Goal: Information Seeking & Learning: Compare options

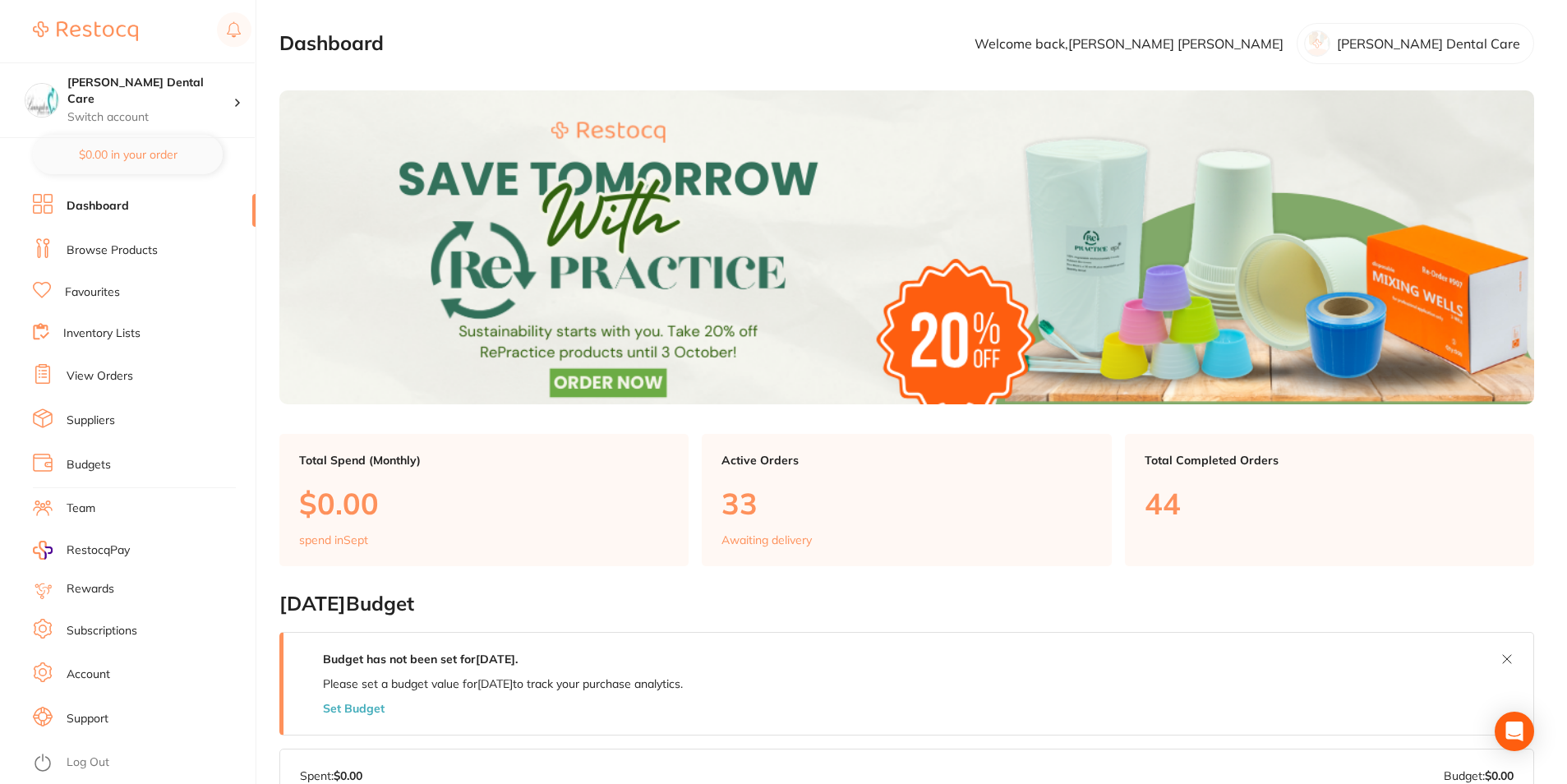
click at [116, 249] on link "Browse Products" at bounding box center [112, 251] width 92 height 17
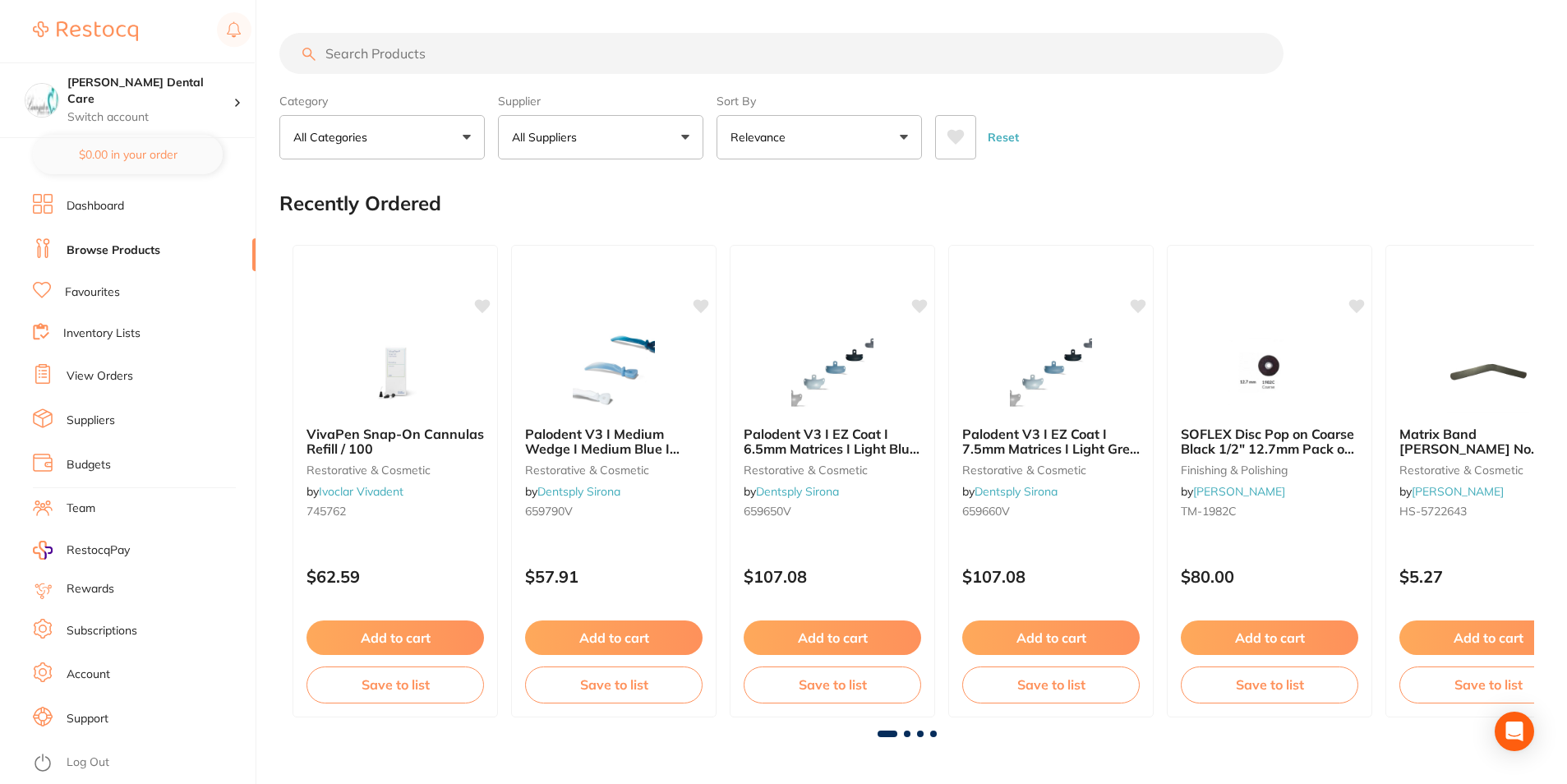
click at [460, 54] on input "search" at bounding box center [782, 53] width 1005 height 41
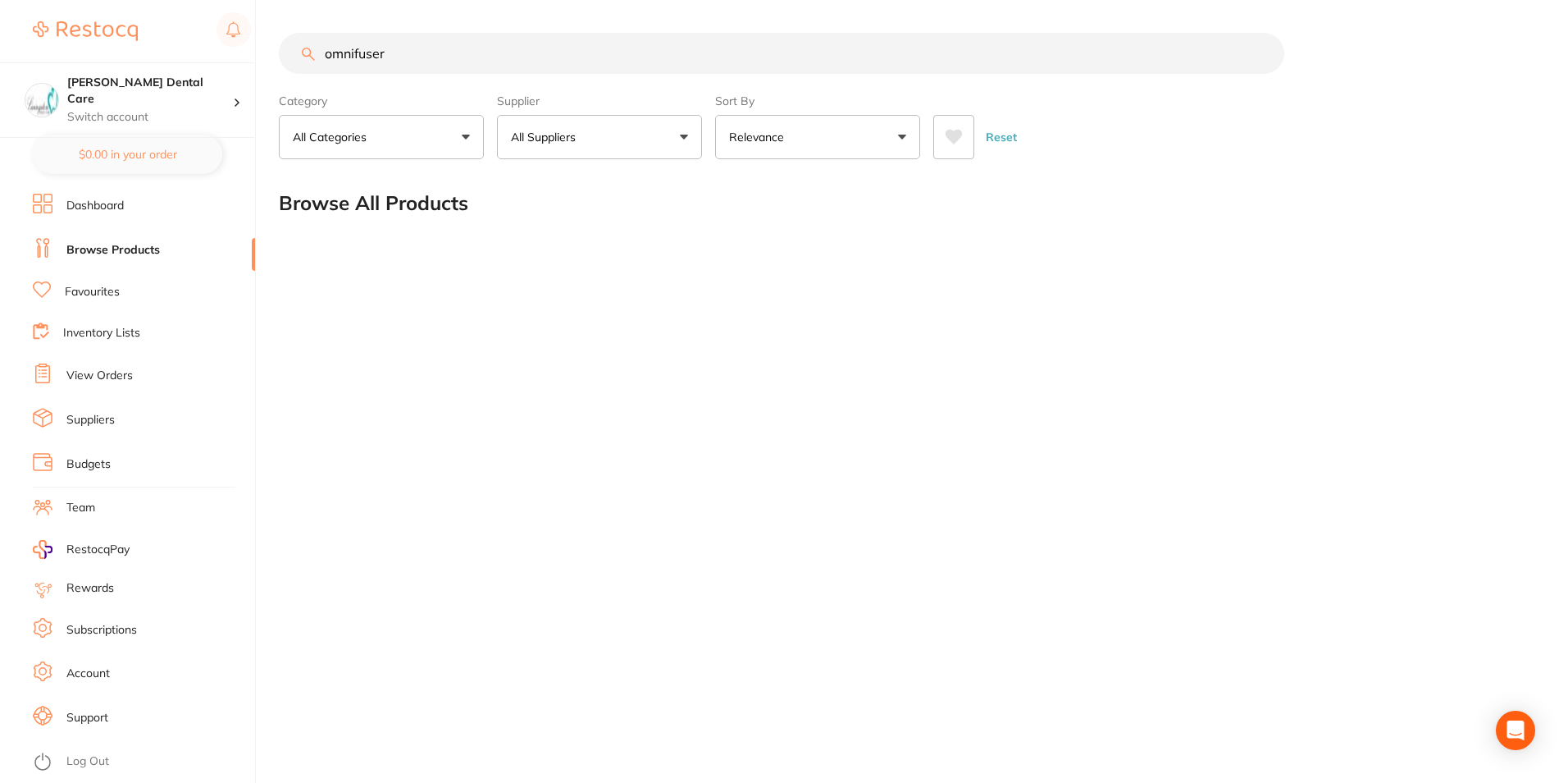
drag, startPoint x: 440, startPoint y: 52, endPoint x: 315, endPoint y: 46, distance: 125.1
click at [311, 51] on div "omnifuser" at bounding box center [907, 53] width 1257 height 41
type input "surgical line"
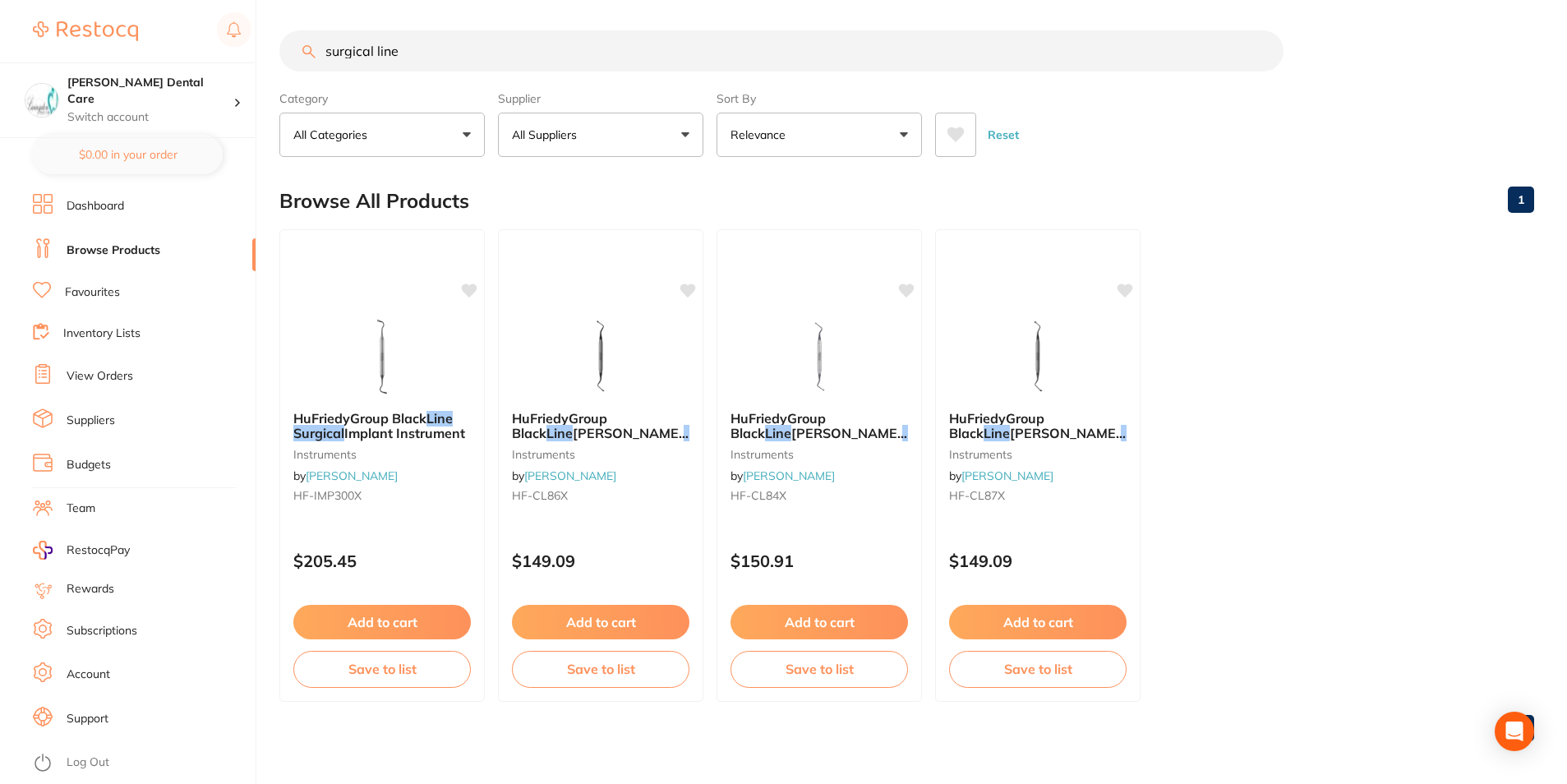
scroll to position [6, 0]
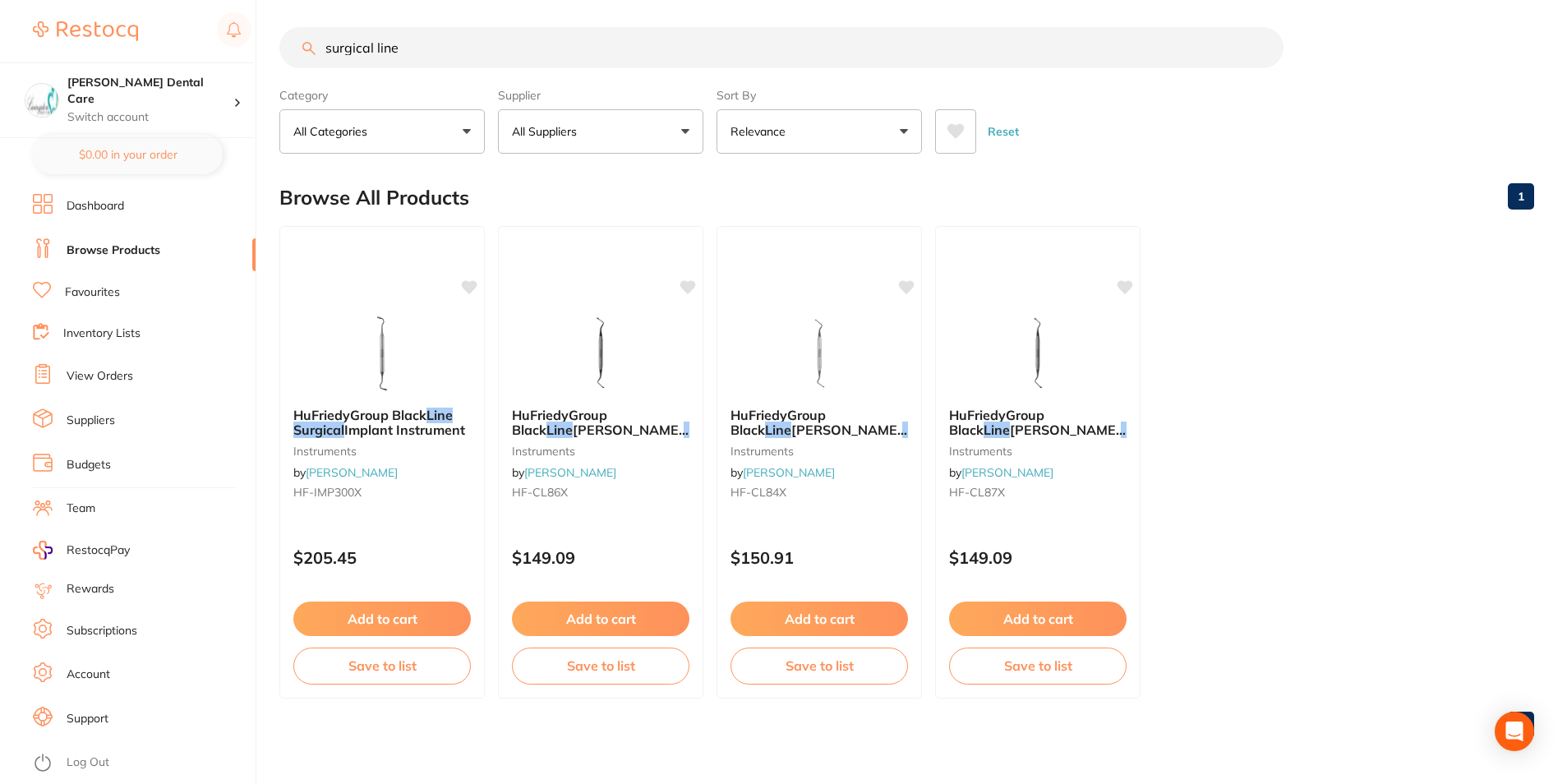
click at [431, 51] on input "surgical line" at bounding box center [782, 47] width 1005 height 41
drag, startPoint x: 382, startPoint y: 49, endPoint x: 271, endPoint y: 53, distance: 111.1
click at [270, 54] on div "$0.00 [PERSON_NAME] Dental Care Switch account [PERSON_NAME] Dental Care $0.00 …" at bounding box center [784, 386] width 1567 height 784
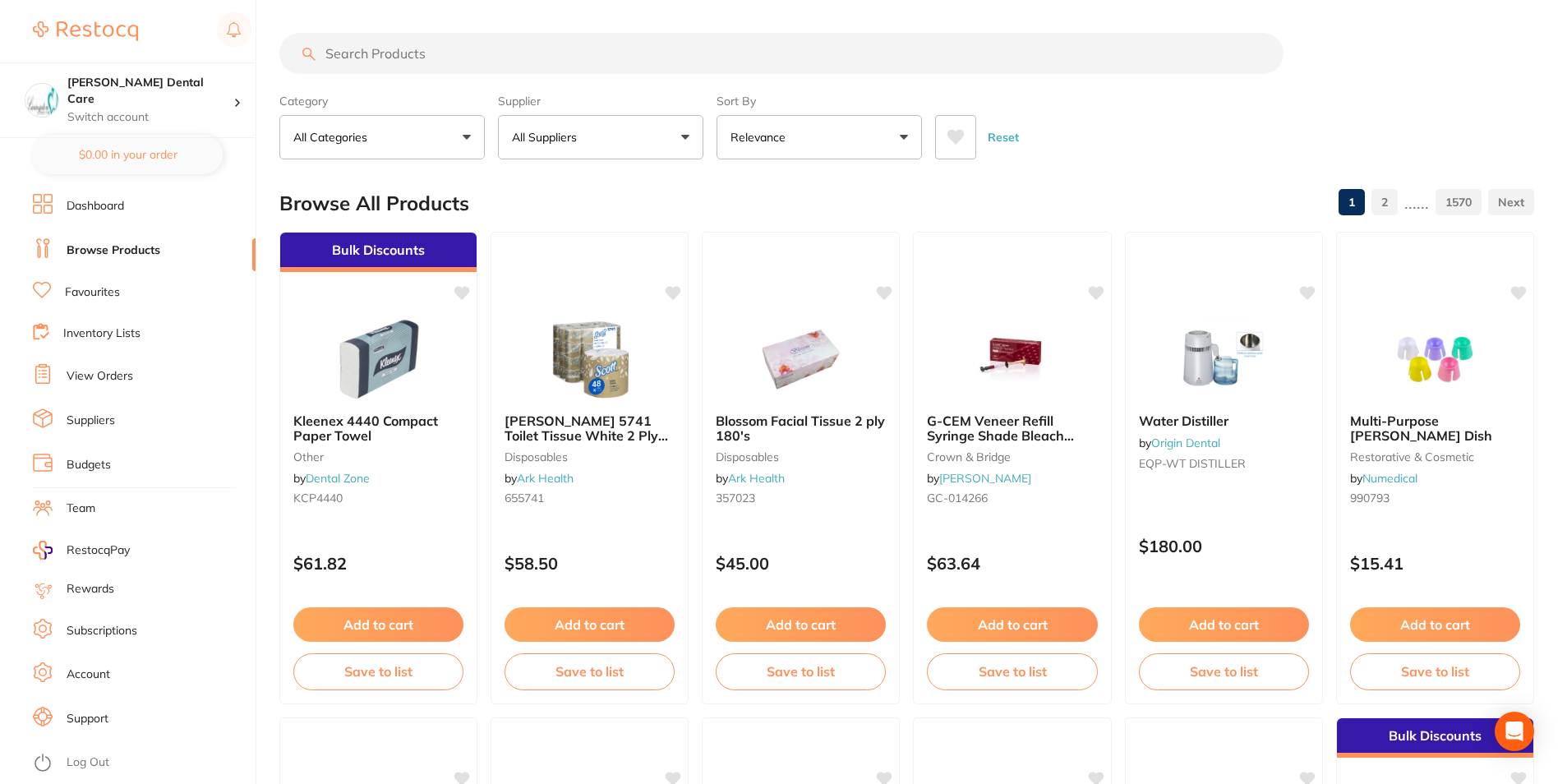
click at [1222, 431] on div "Water Distiller by Origin Dental EQP-WT DISTILLER" at bounding box center [1224, 444] width 196 height 90
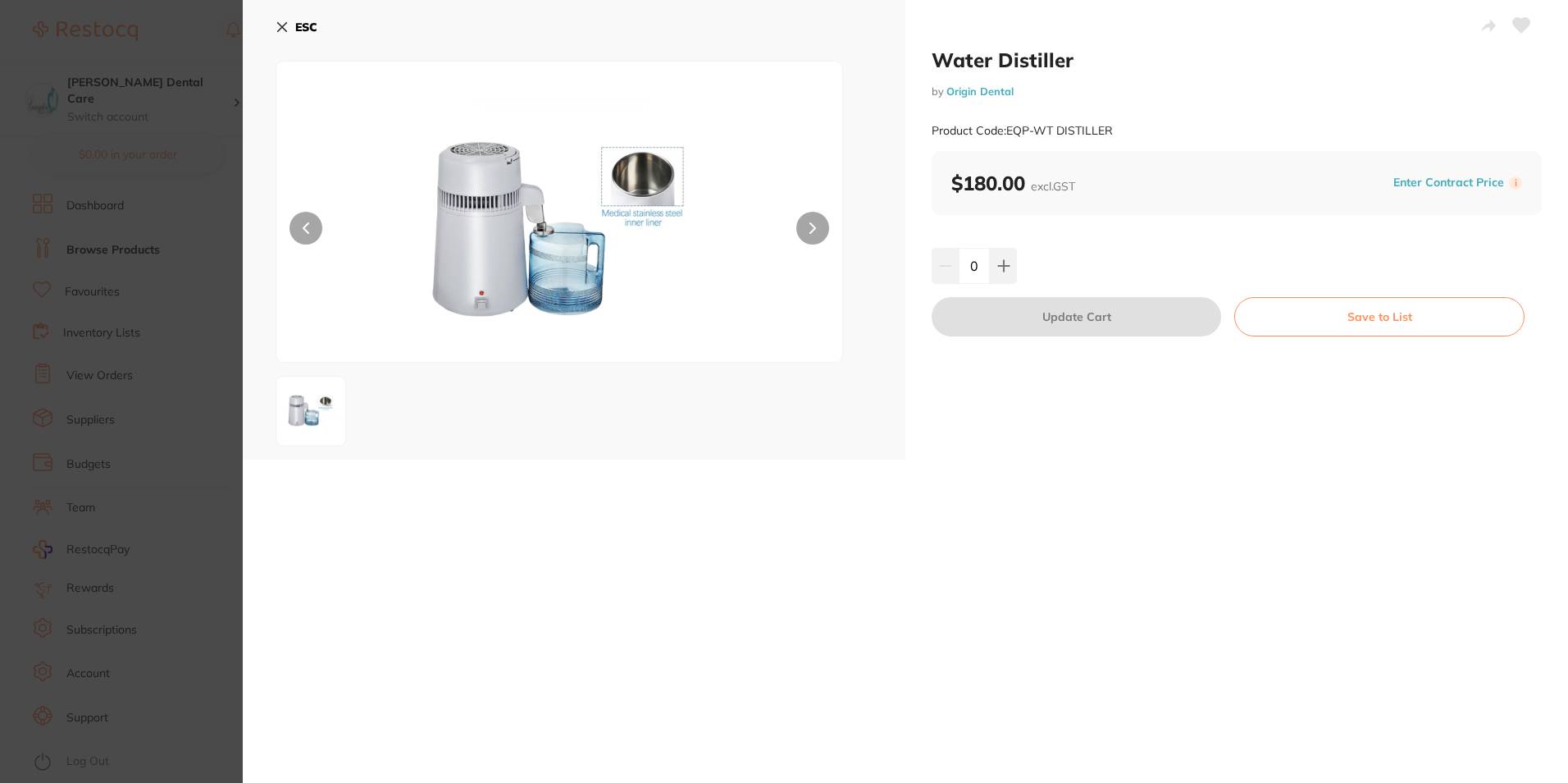
click at [820, 228] on button at bounding box center [812, 227] width 32 height 32
drag, startPoint x: 276, startPoint y: 26, endPoint x: 623, endPoint y: 308, distance: 447.1
click at [277, 26] on icon at bounding box center [282, 27] width 13 height 13
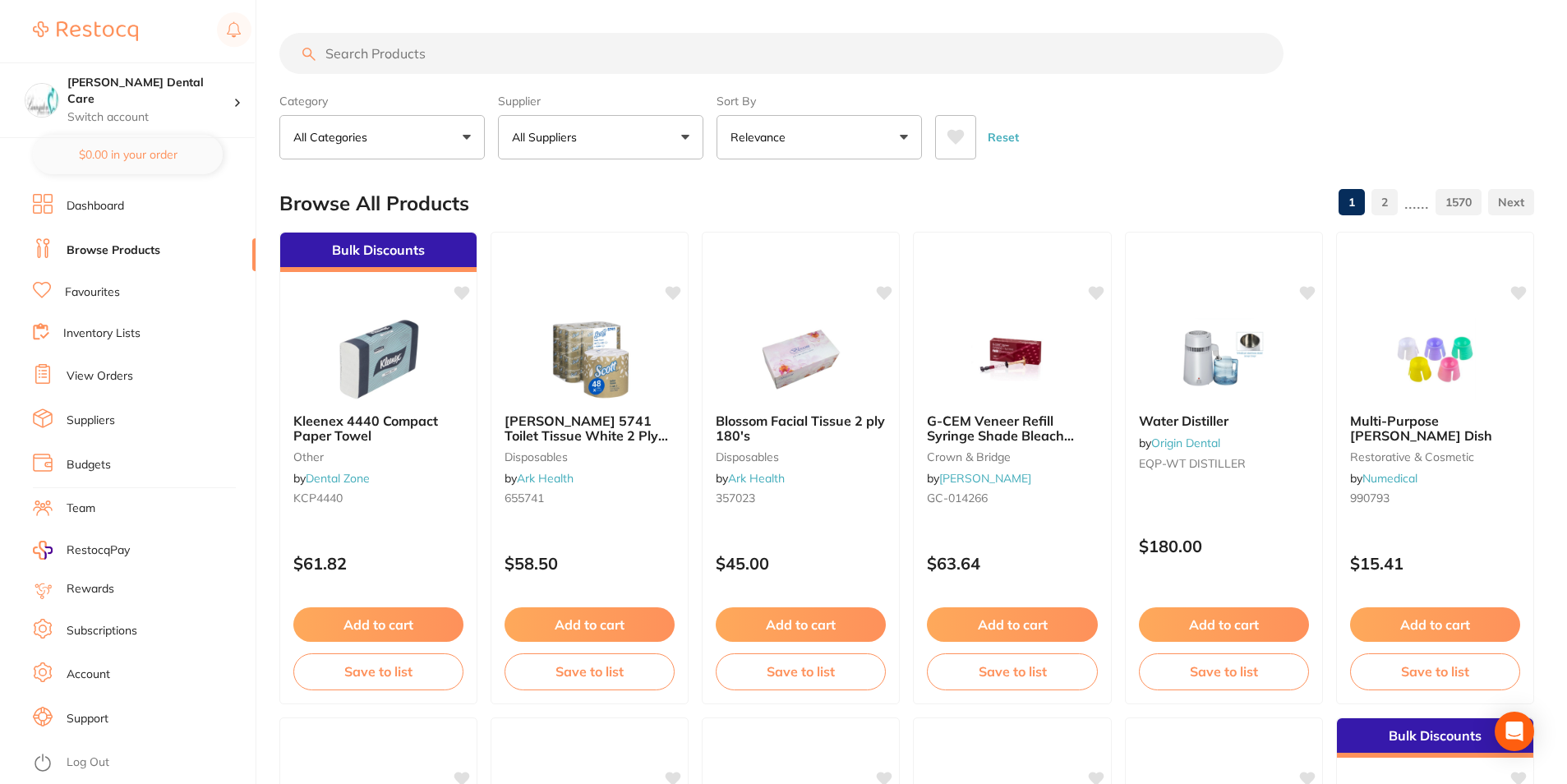
click at [346, 55] on input "search" at bounding box center [782, 53] width 1005 height 41
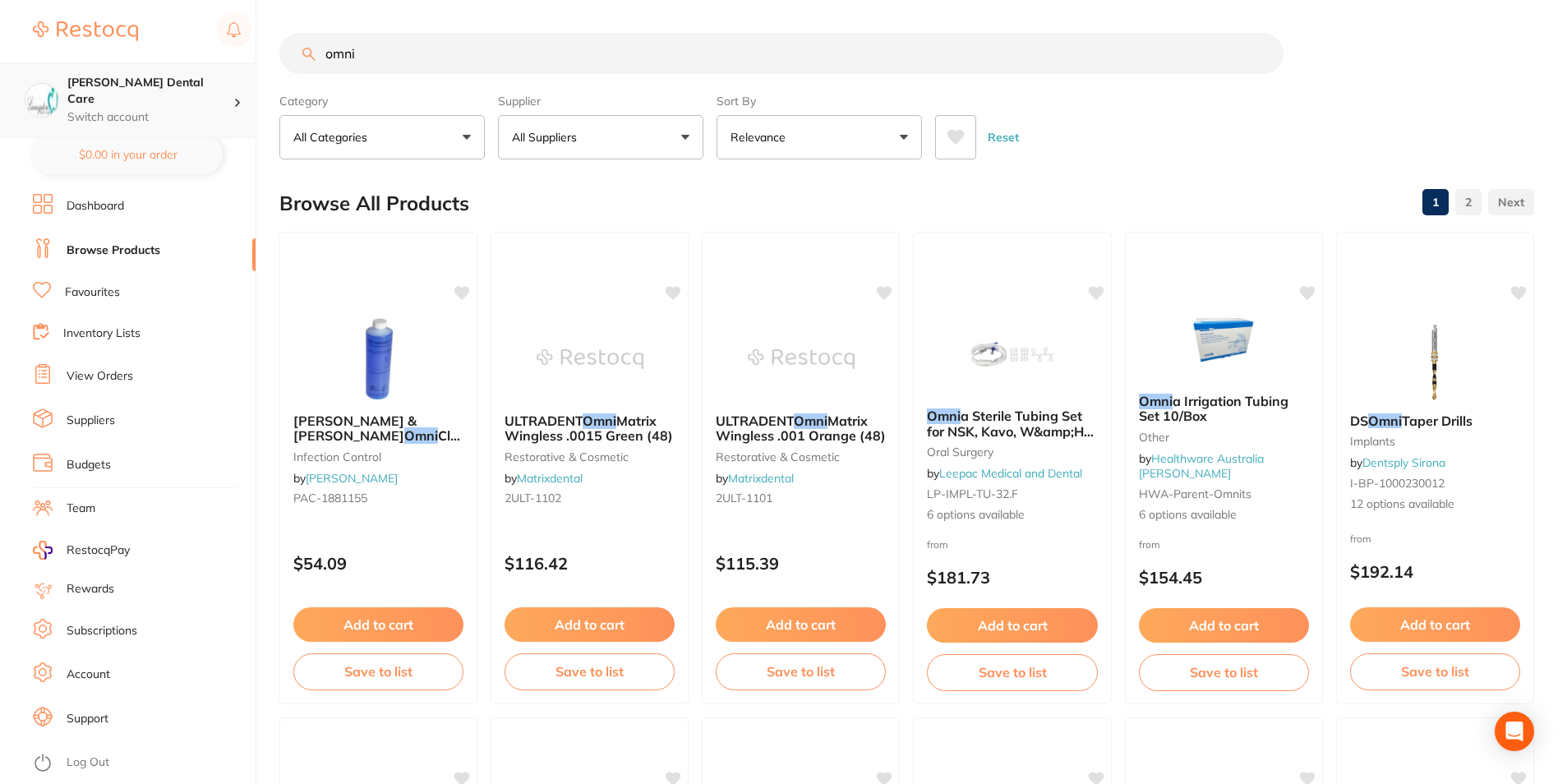
scroll to position [1, 0]
drag, startPoint x: 390, startPoint y: 48, endPoint x: 237, endPoint y: 69, distance: 154.4
click at [235, 70] on div "$0.00 [PERSON_NAME] Dental Care Switch account [PERSON_NAME] Dental Care $0.00 …" at bounding box center [784, 392] width 1567 height 784
type input "omnia"
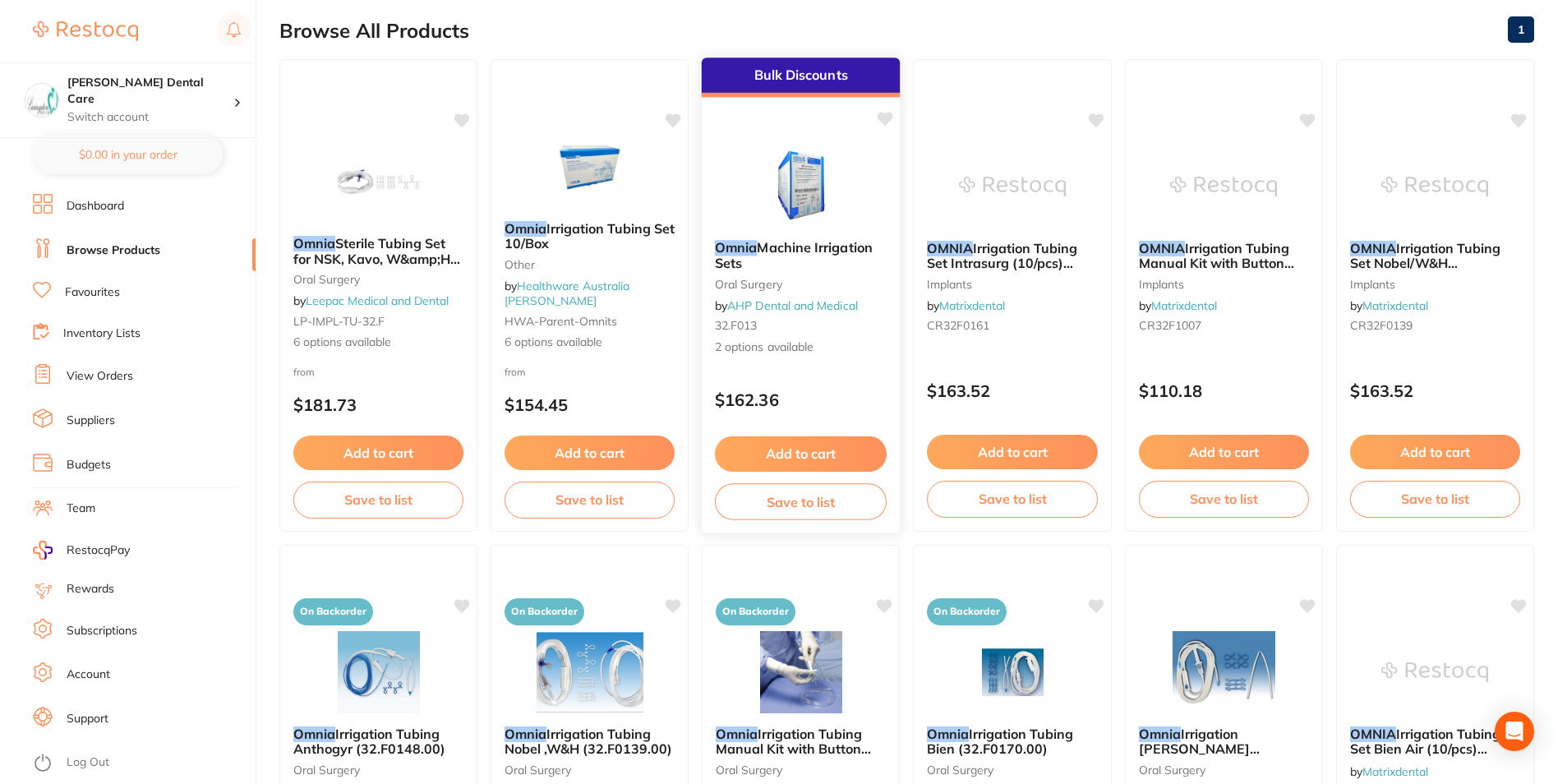
scroll to position [0, 0]
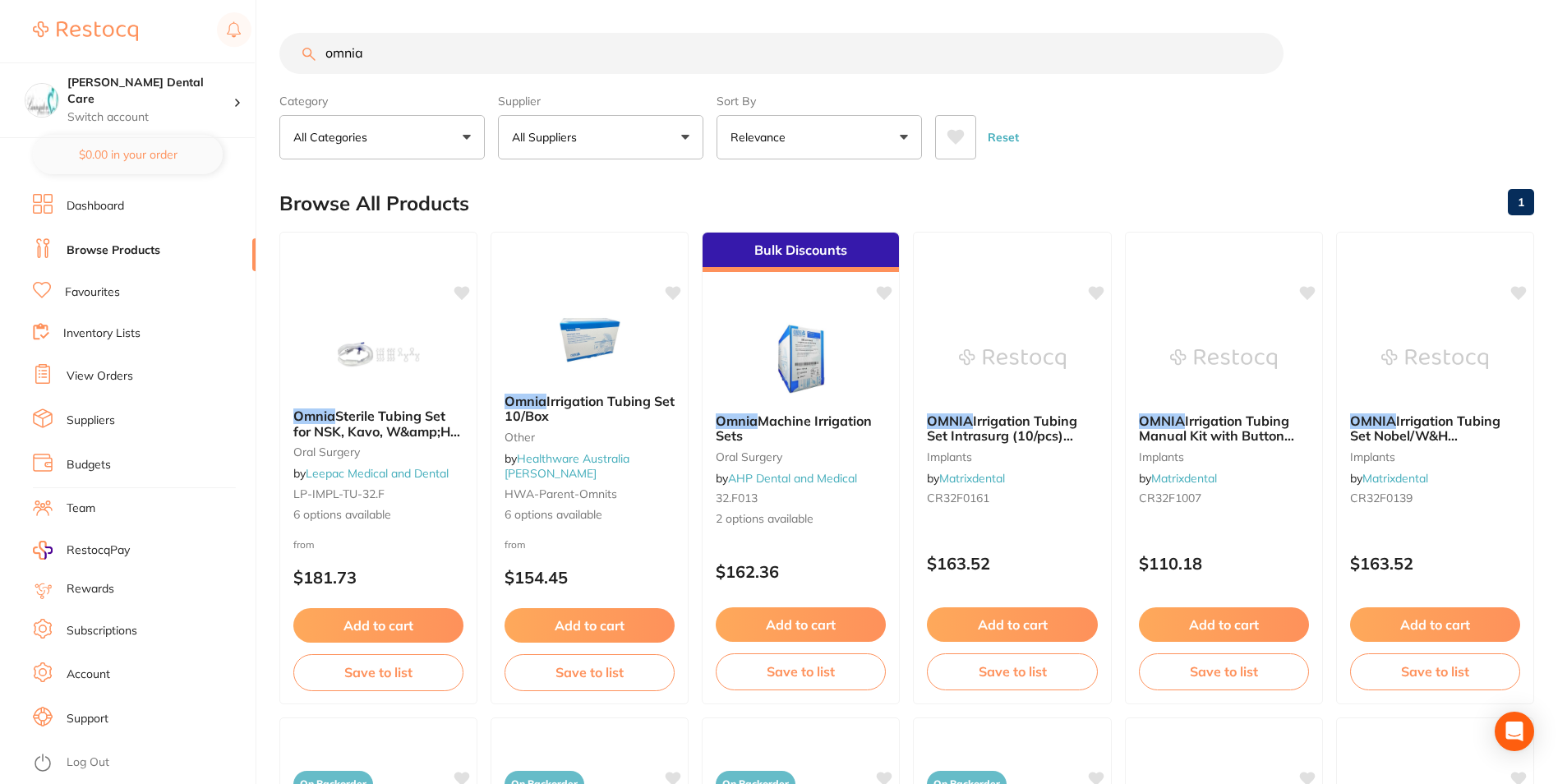
click at [587, 365] on img at bounding box center [590, 339] width 107 height 82
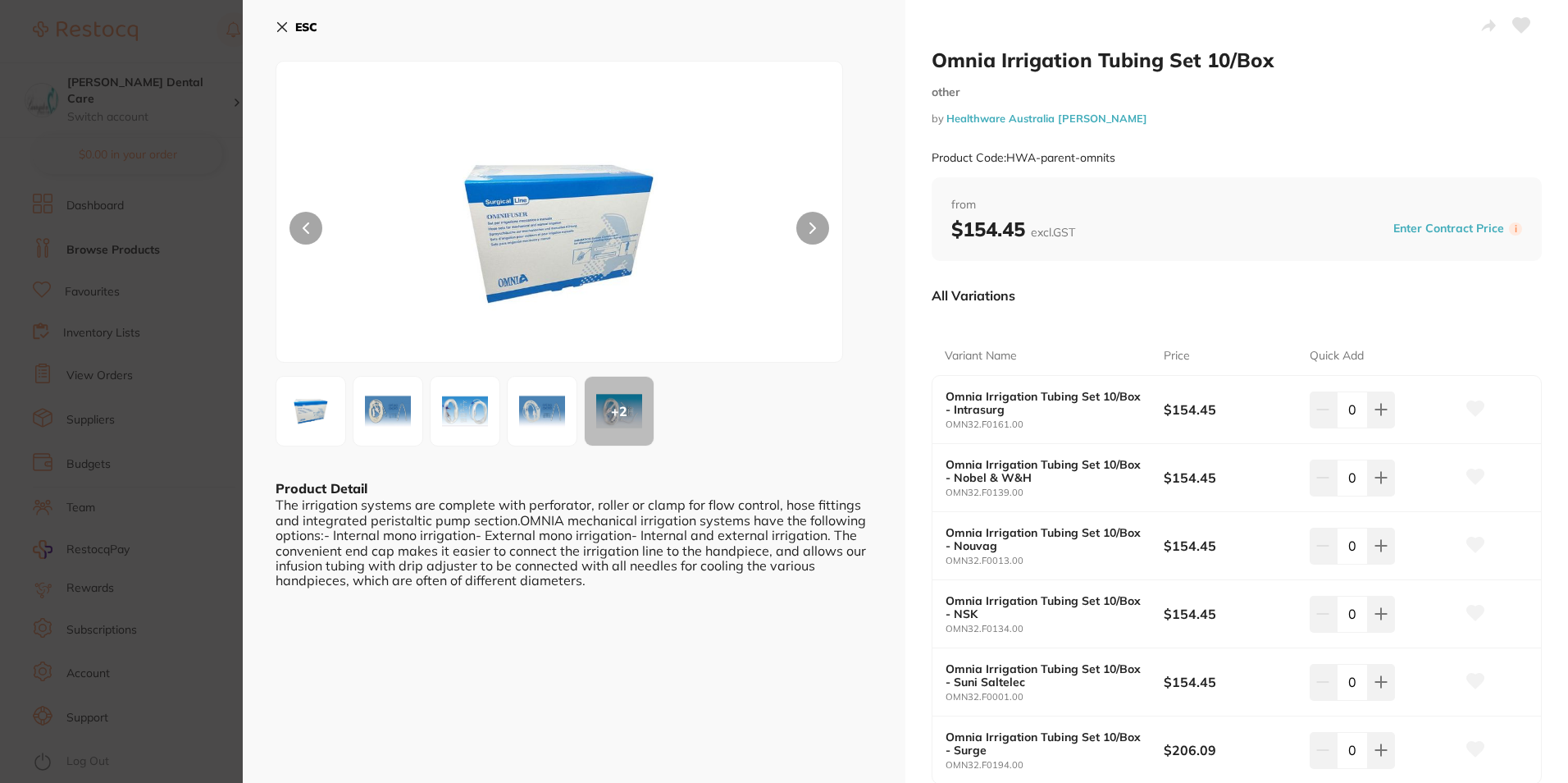
click at [811, 220] on button at bounding box center [812, 227] width 32 height 32
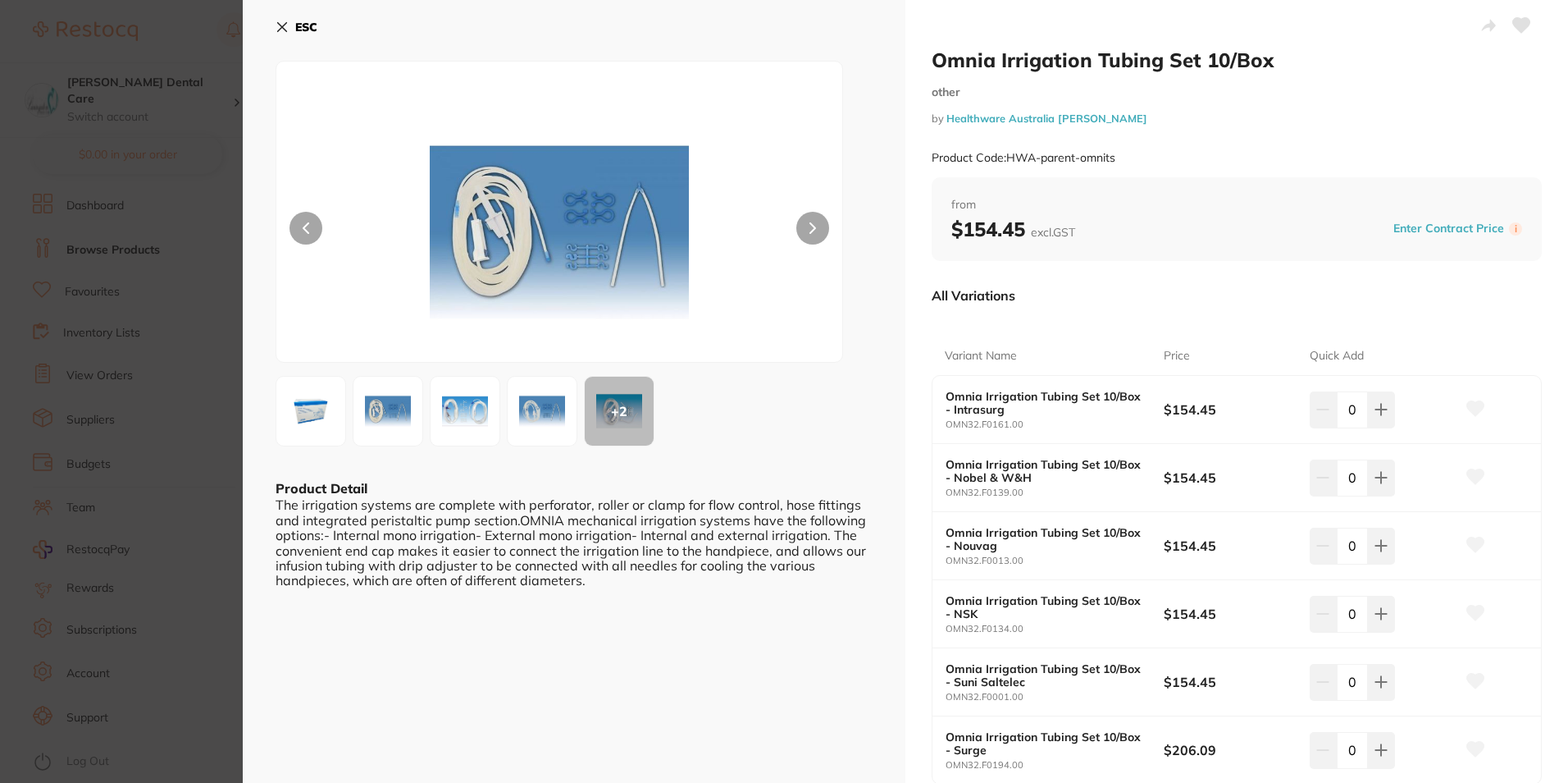
click at [810, 221] on button at bounding box center [812, 227] width 32 height 32
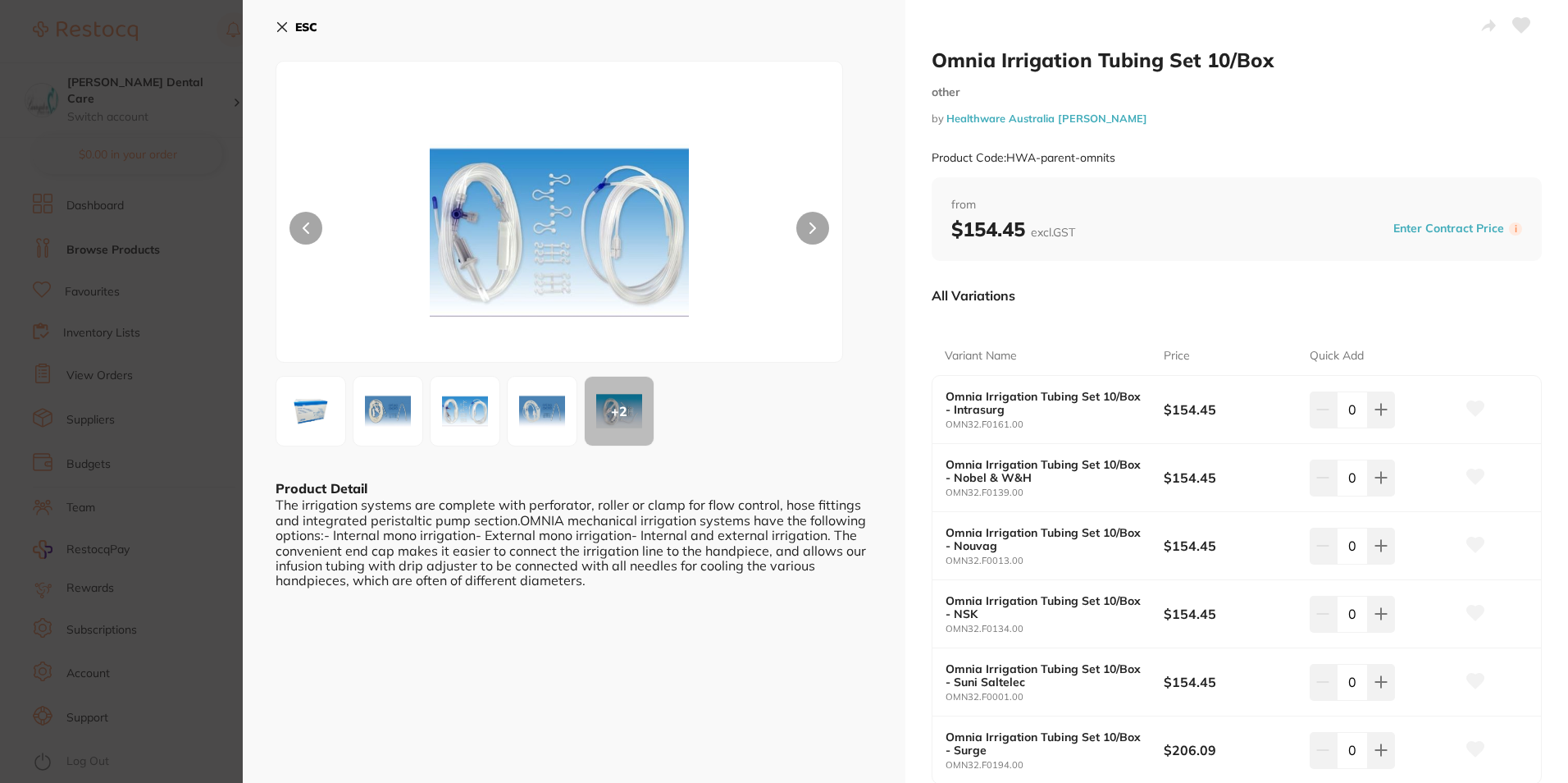
click at [810, 221] on button at bounding box center [812, 227] width 32 height 32
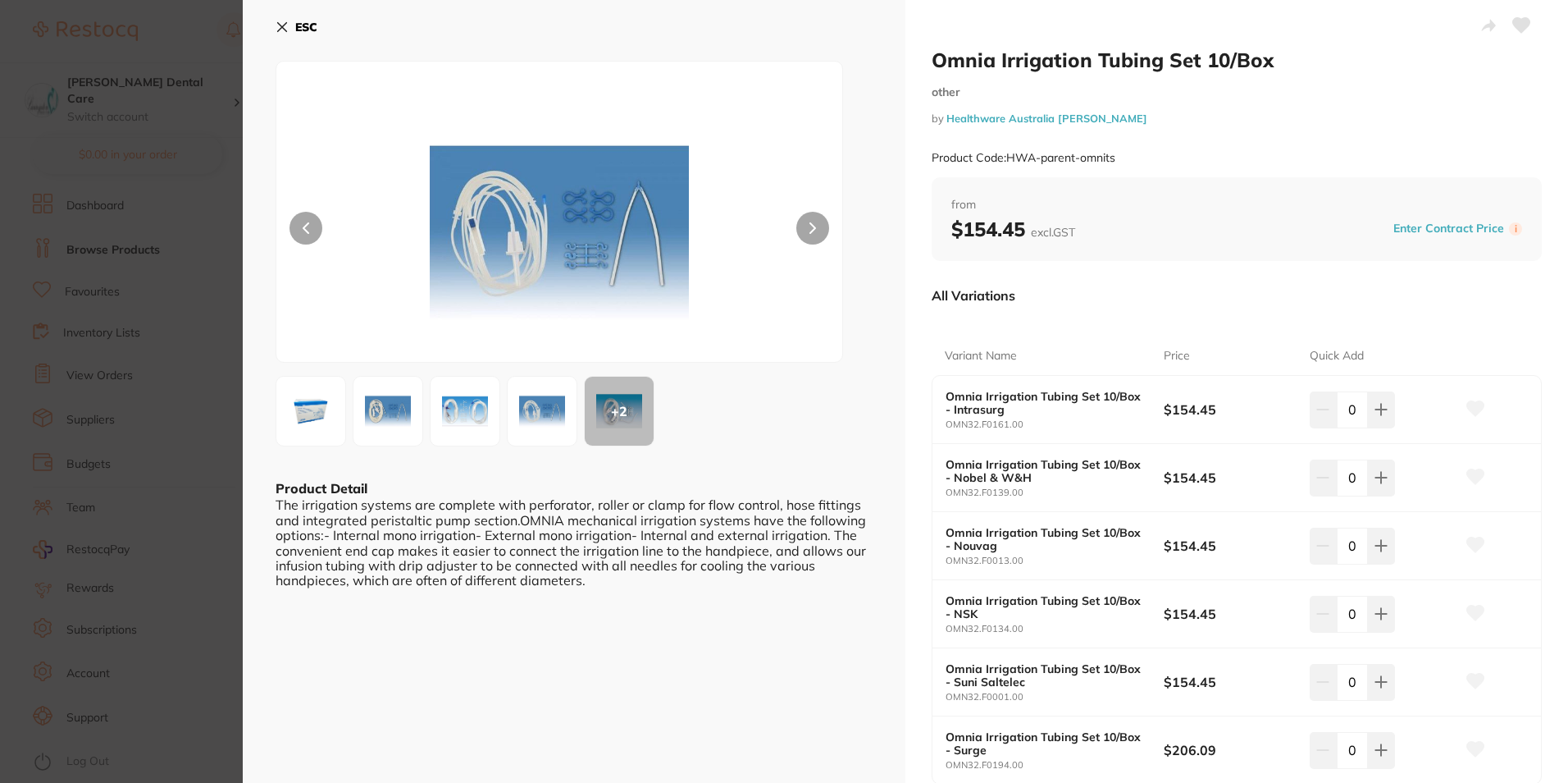
click at [810, 221] on button at bounding box center [812, 227] width 32 height 32
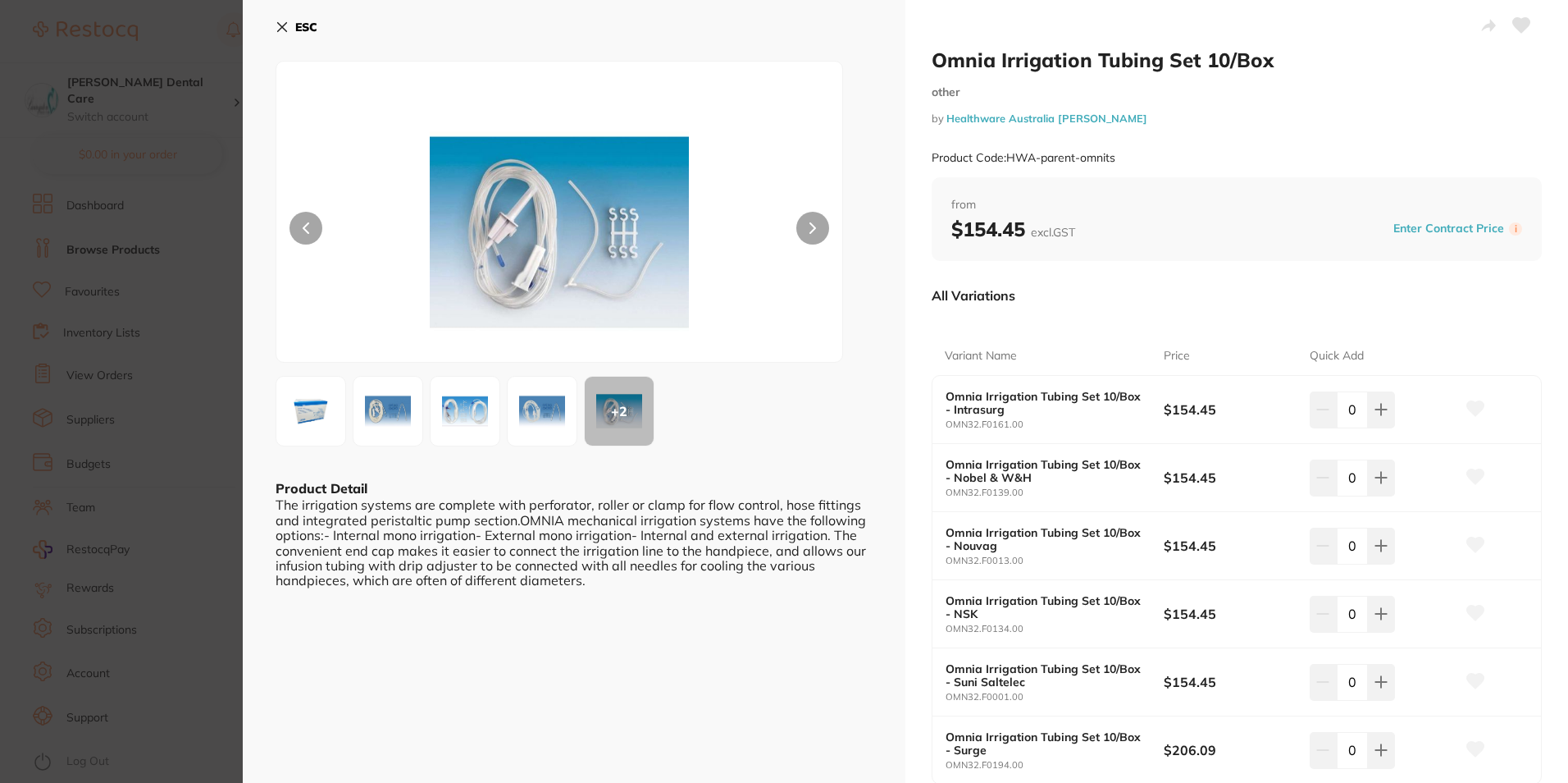
click at [810, 221] on button at bounding box center [812, 227] width 32 height 32
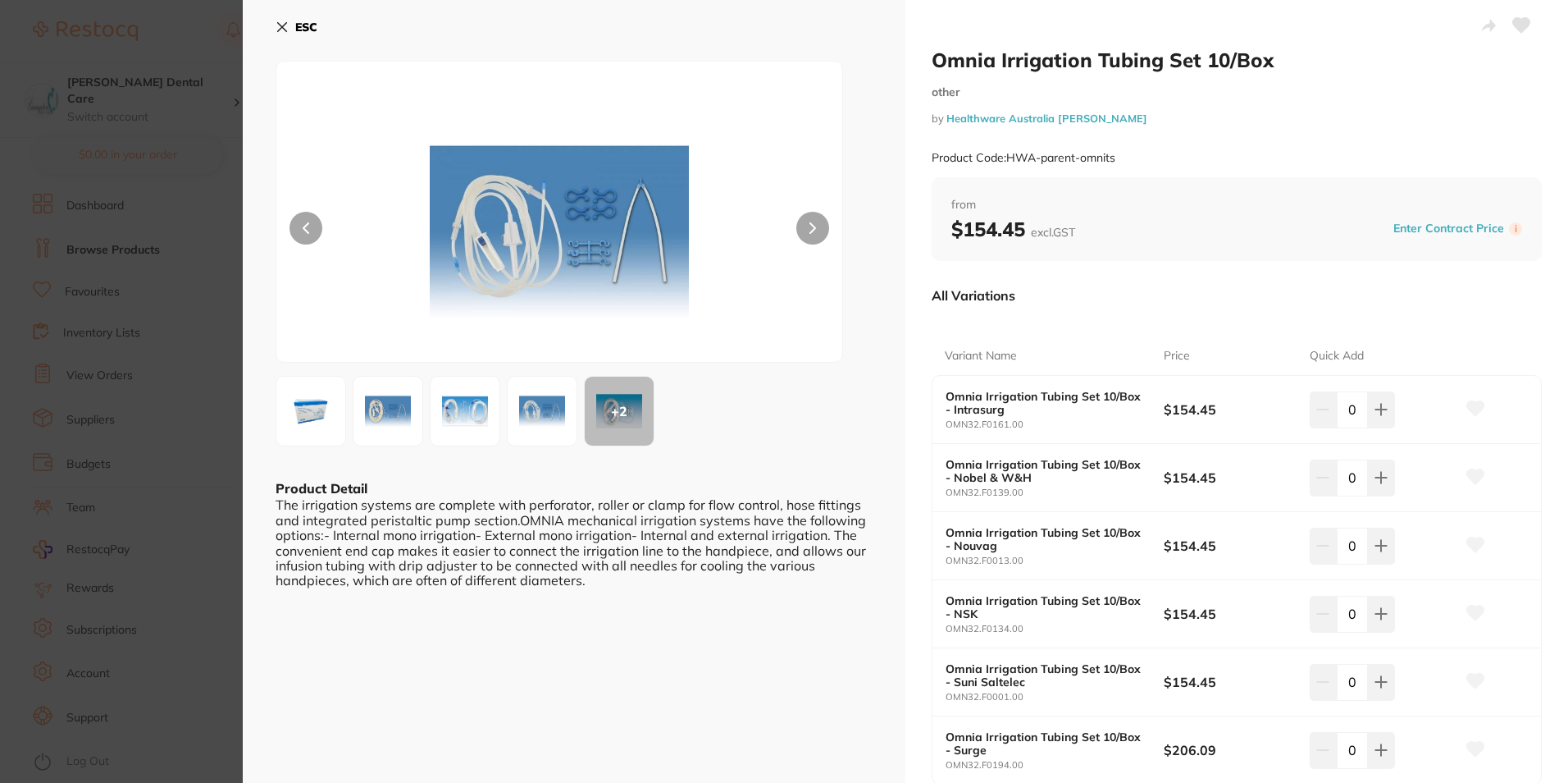
click at [276, 27] on icon at bounding box center [282, 27] width 13 height 13
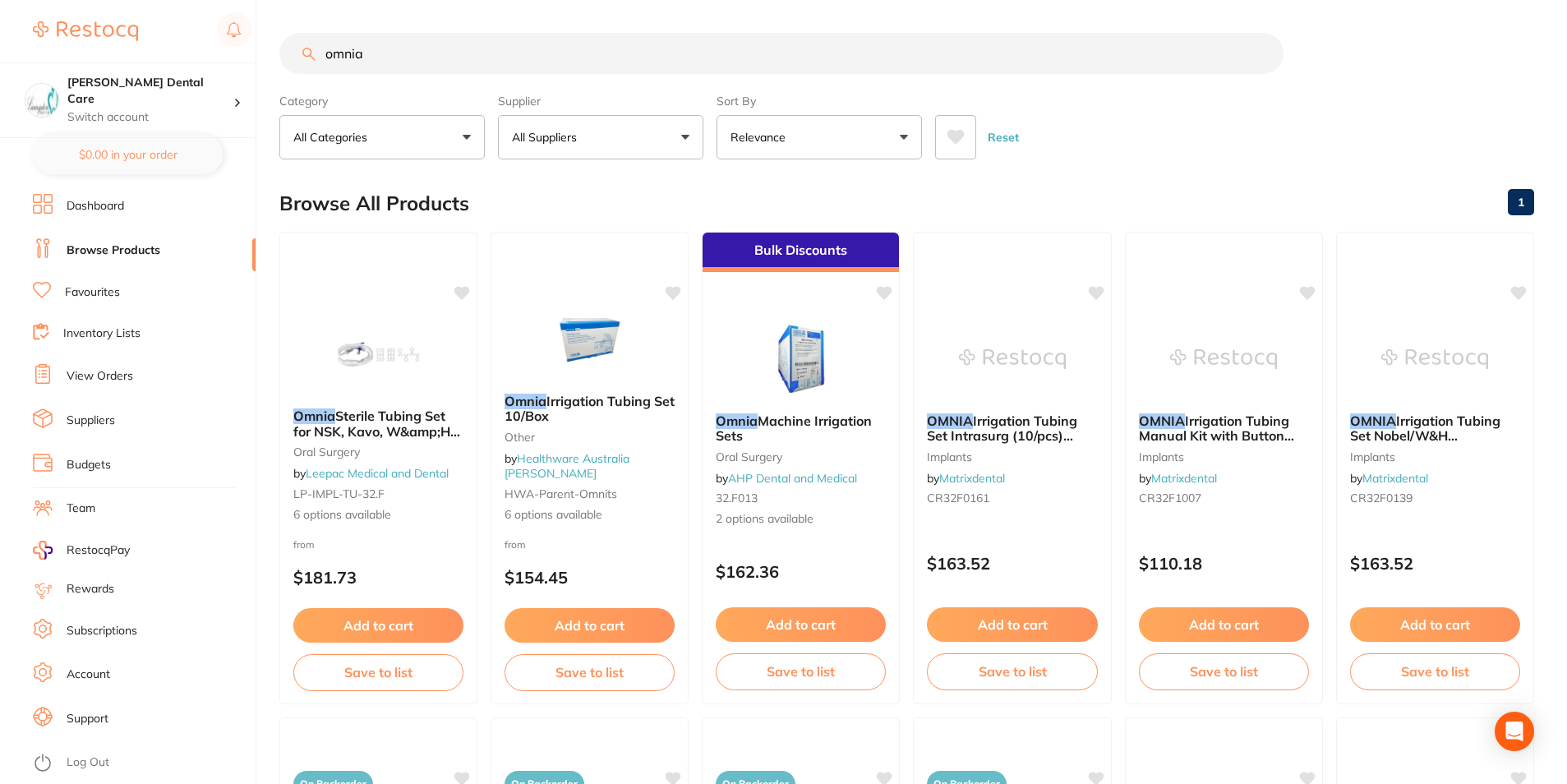
click at [1132, 141] on div "Reset" at bounding box center [1228, 131] width 586 height 57
click at [611, 54] on input "omnia" at bounding box center [782, 53] width 1005 height 41
drag, startPoint x: 505, startPoint y: 60, endPoint x: 307, endPoint y: 62, distance: 198.0
click at [307, 62] on input "omnia" at bounding box center [782, 53] width 1005 height 41
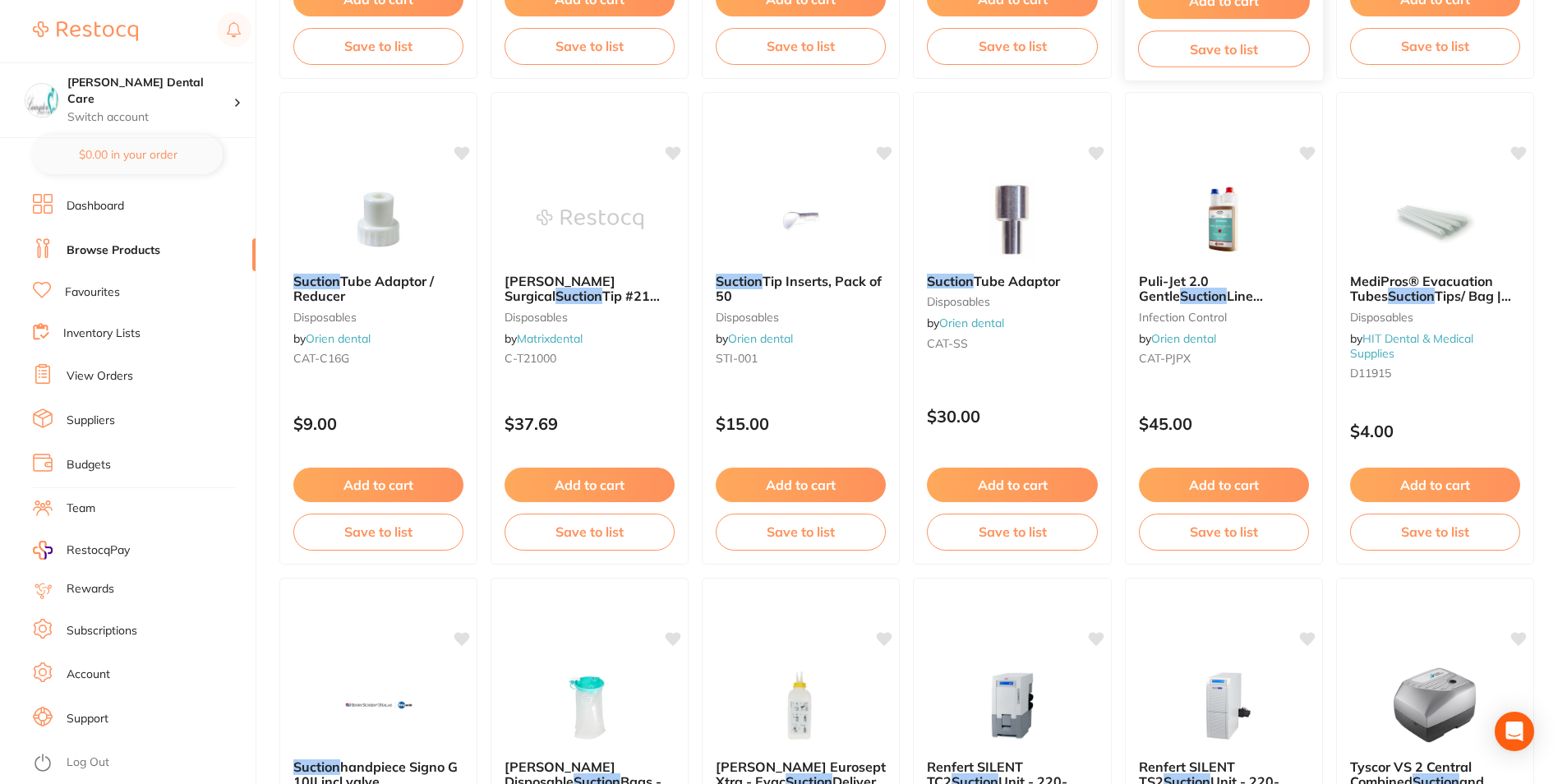
scroll to position [3286, 0]
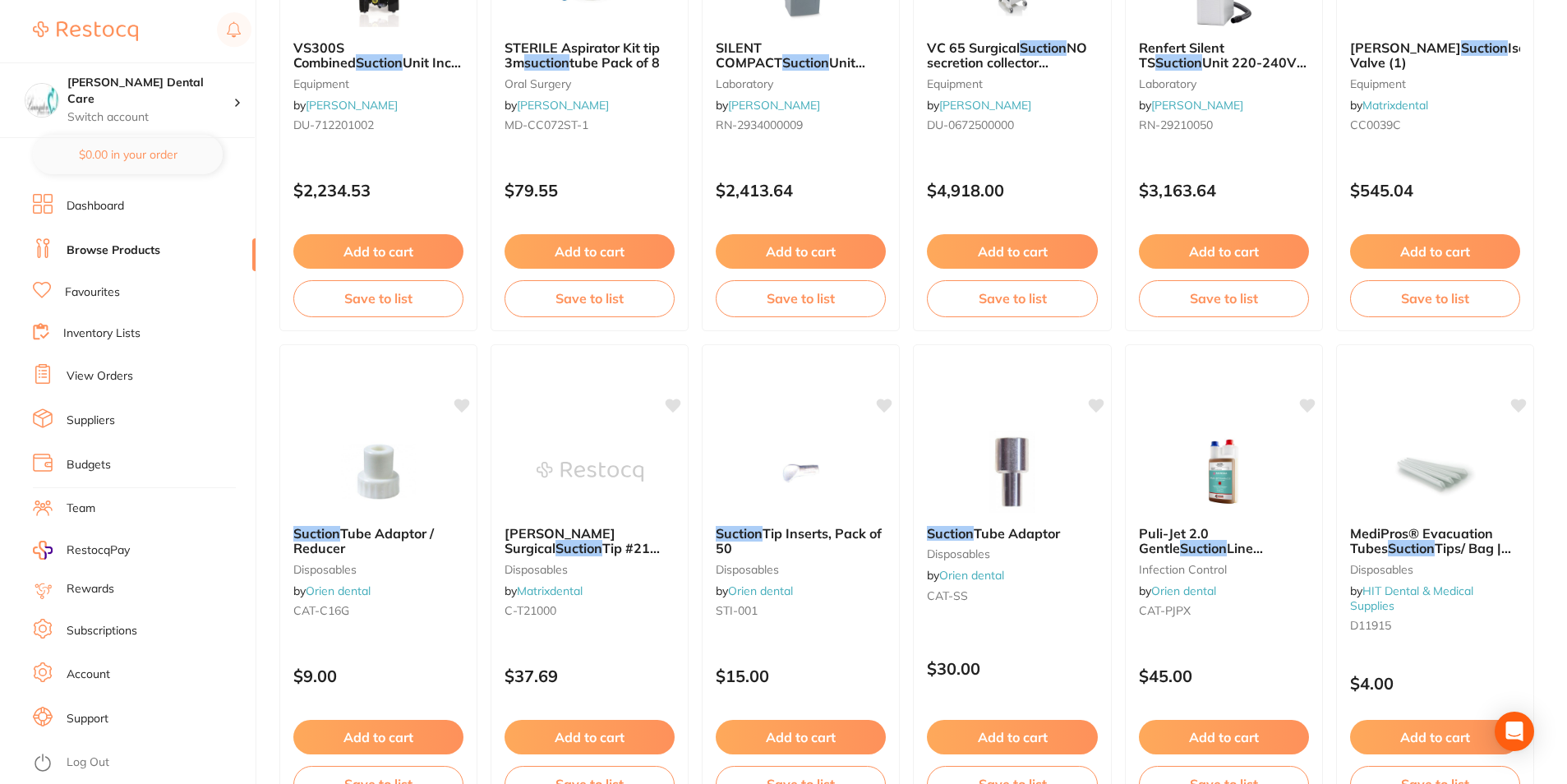
type input "suction"
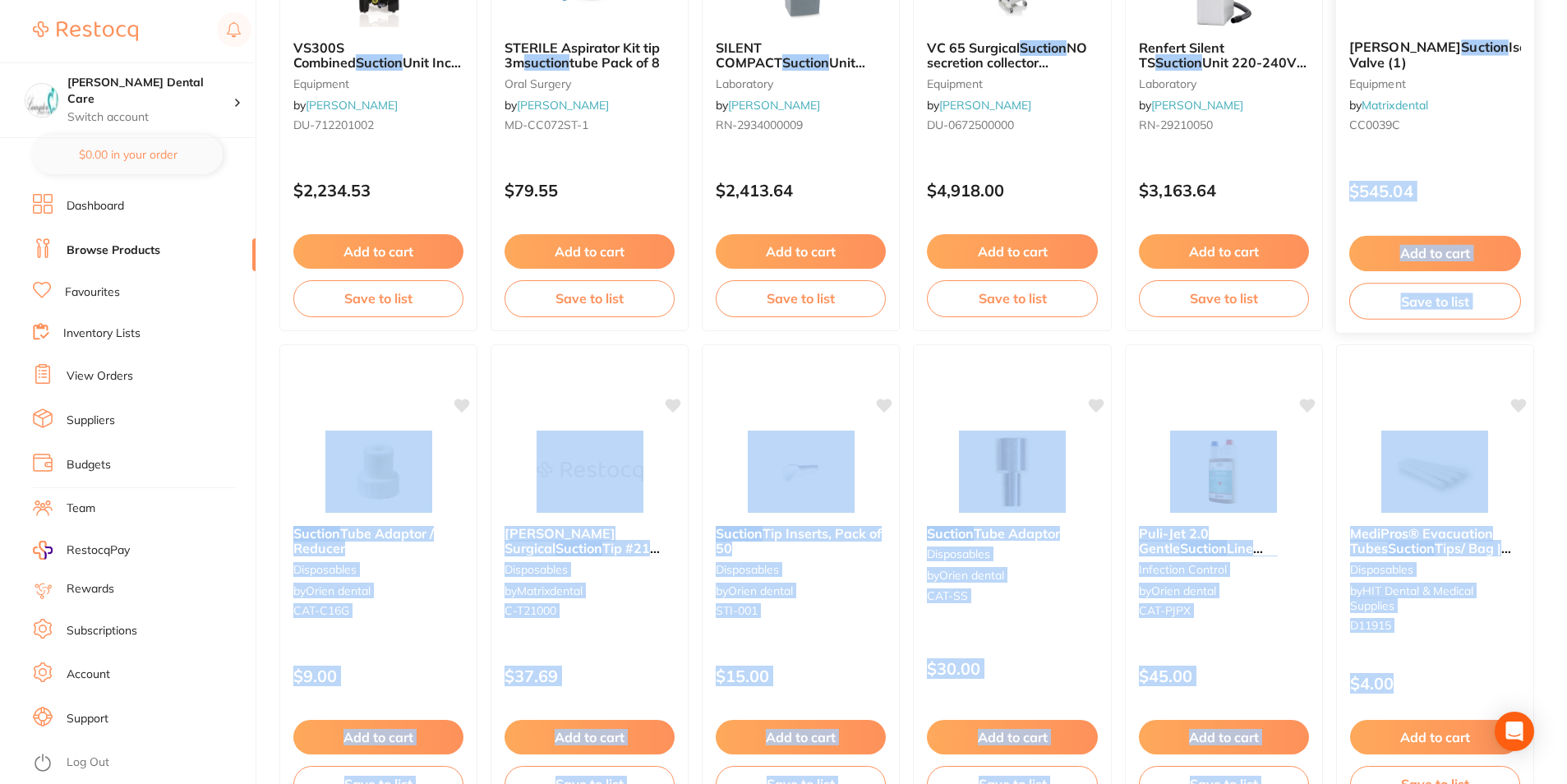
drag, startPoint x: 1567, startPoint y: 667, endPoint x: 1511, endPoint y: 131, distance: 538.9
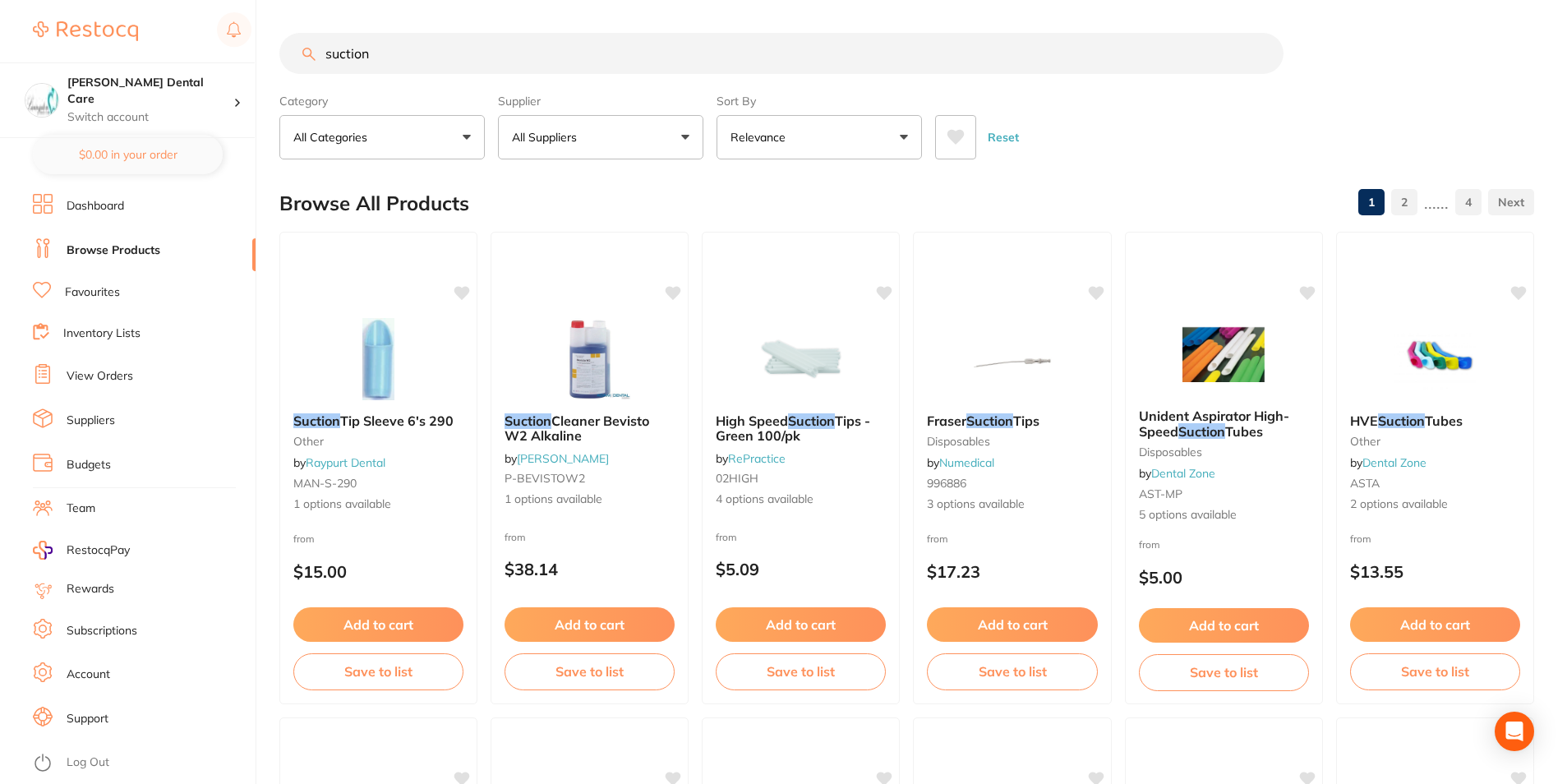
scroll to position [1, 0]
drag, startPoint x: 394, startPoint y: 56, endPoint x: 293, endPoint y: 71, distance: 102.1
click at [293, 71] on input "suction" at bounding box center [782, 53] width 1005 height 41
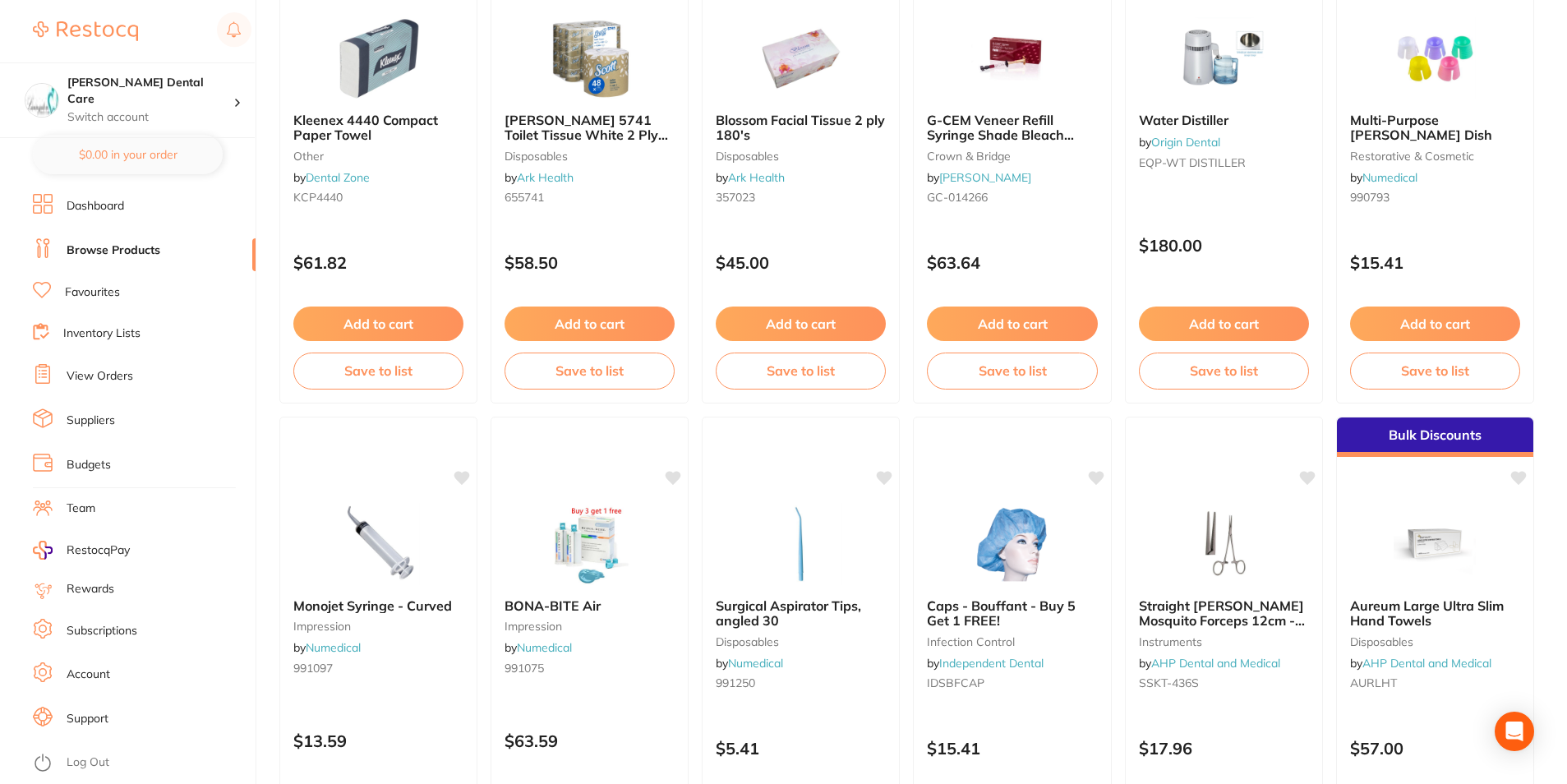
scroll to position [0, 0]
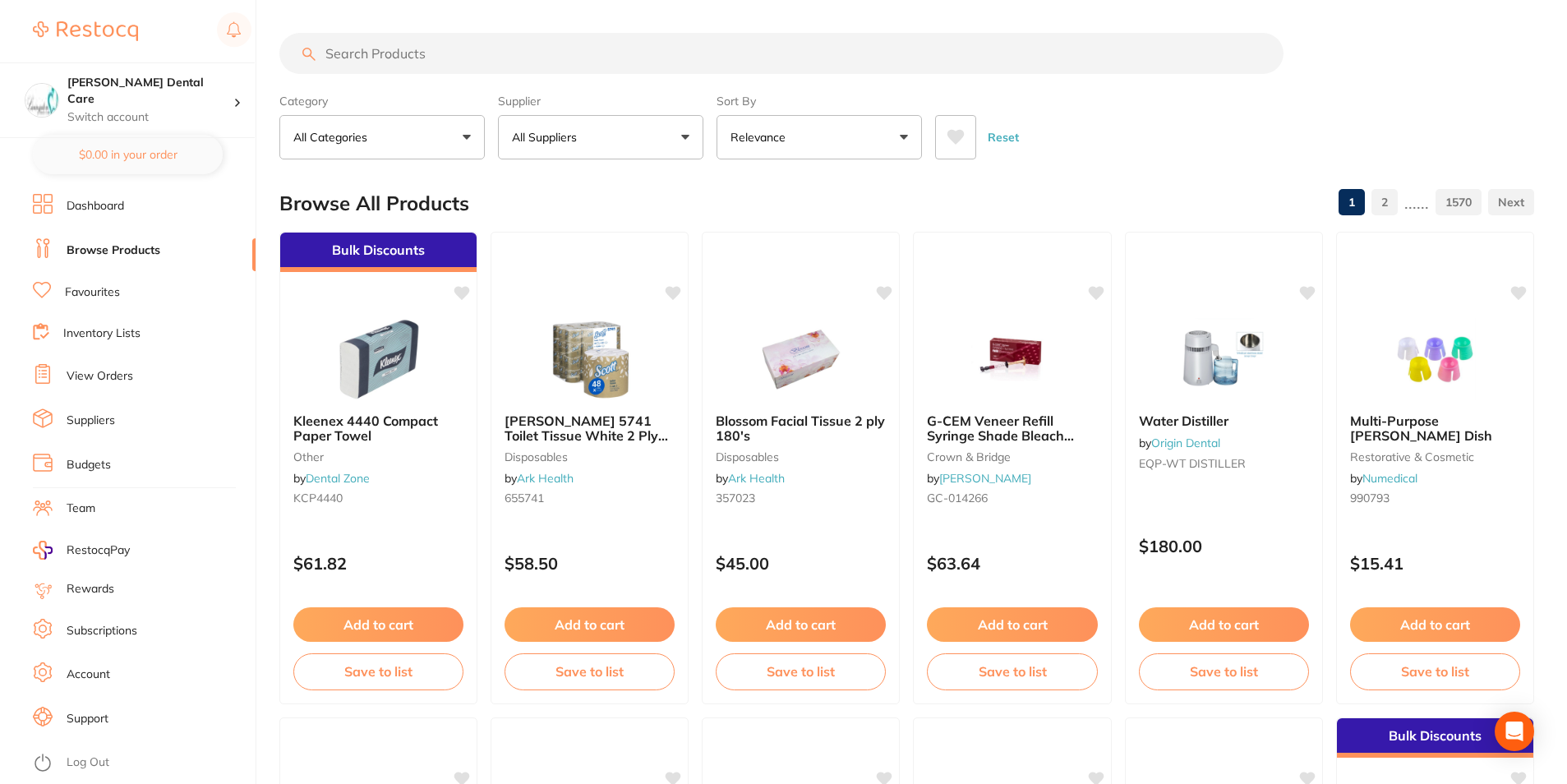
click at [471, 55] on input "search" at bounding box center [782, 53] width 1005 height 41
type input "suction"
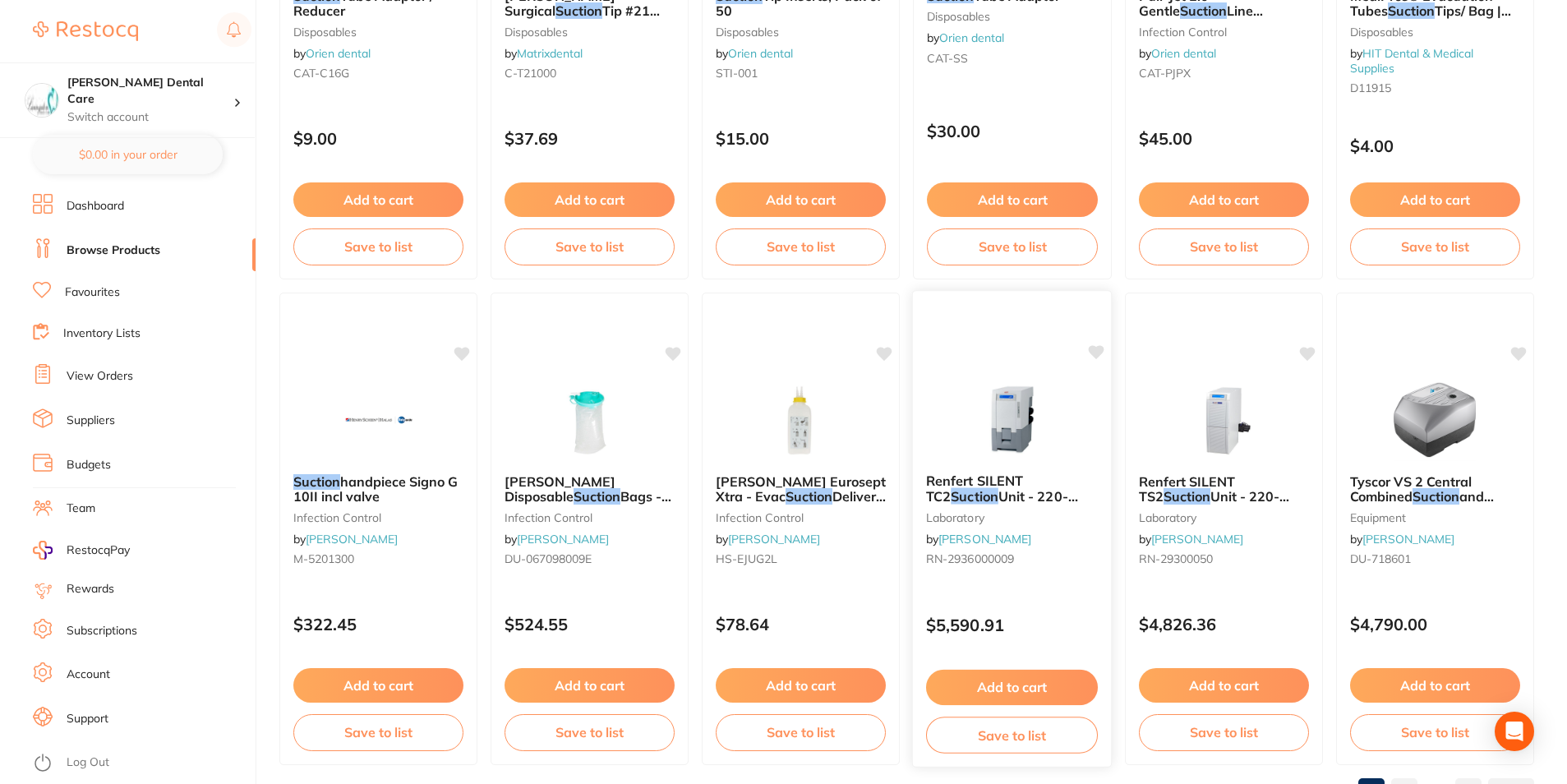
scroll to position [3889, 0]
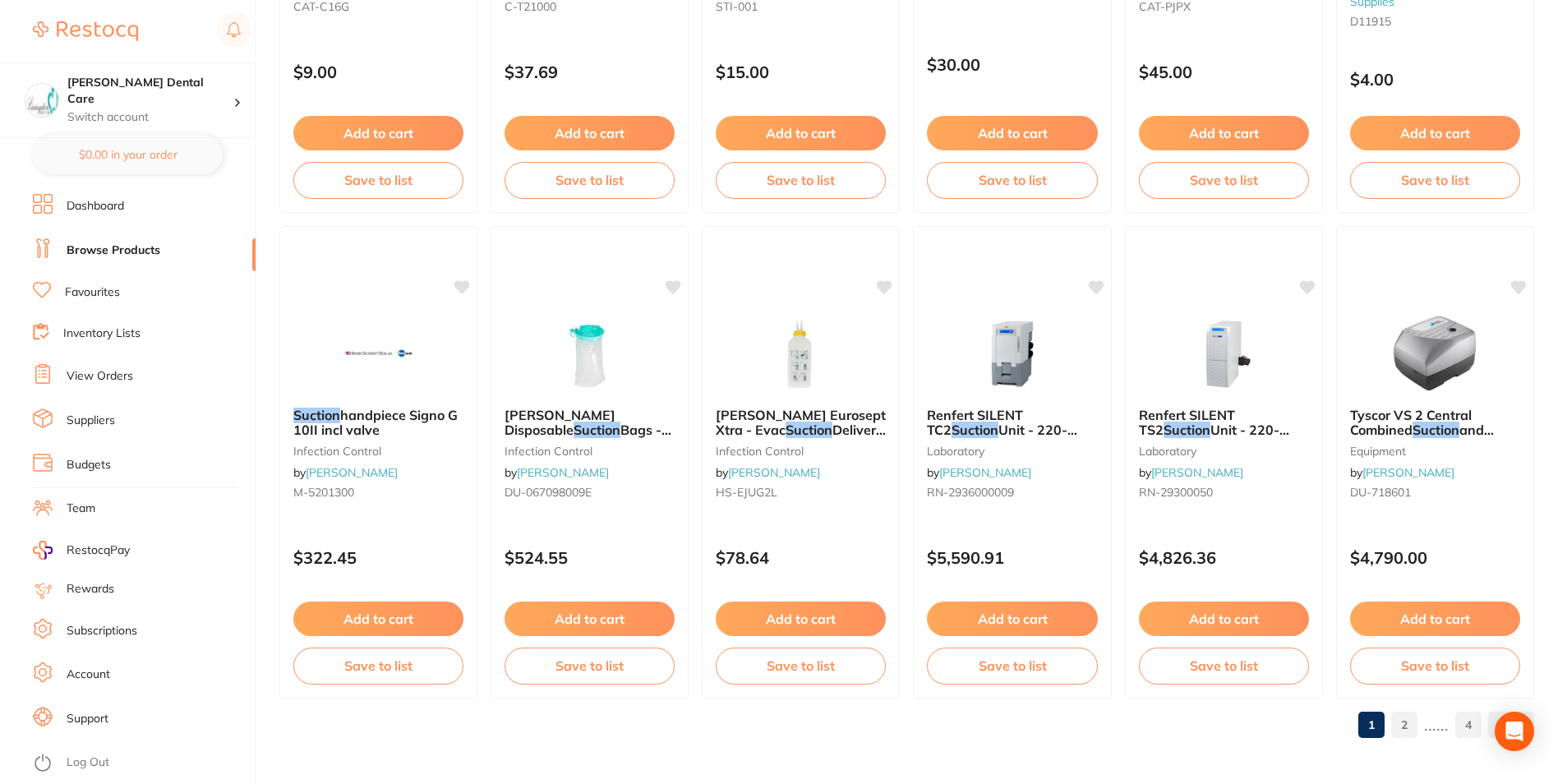
click at [1411, 727] on link "2" at bounding box center [1405, 724] width 26 height 32
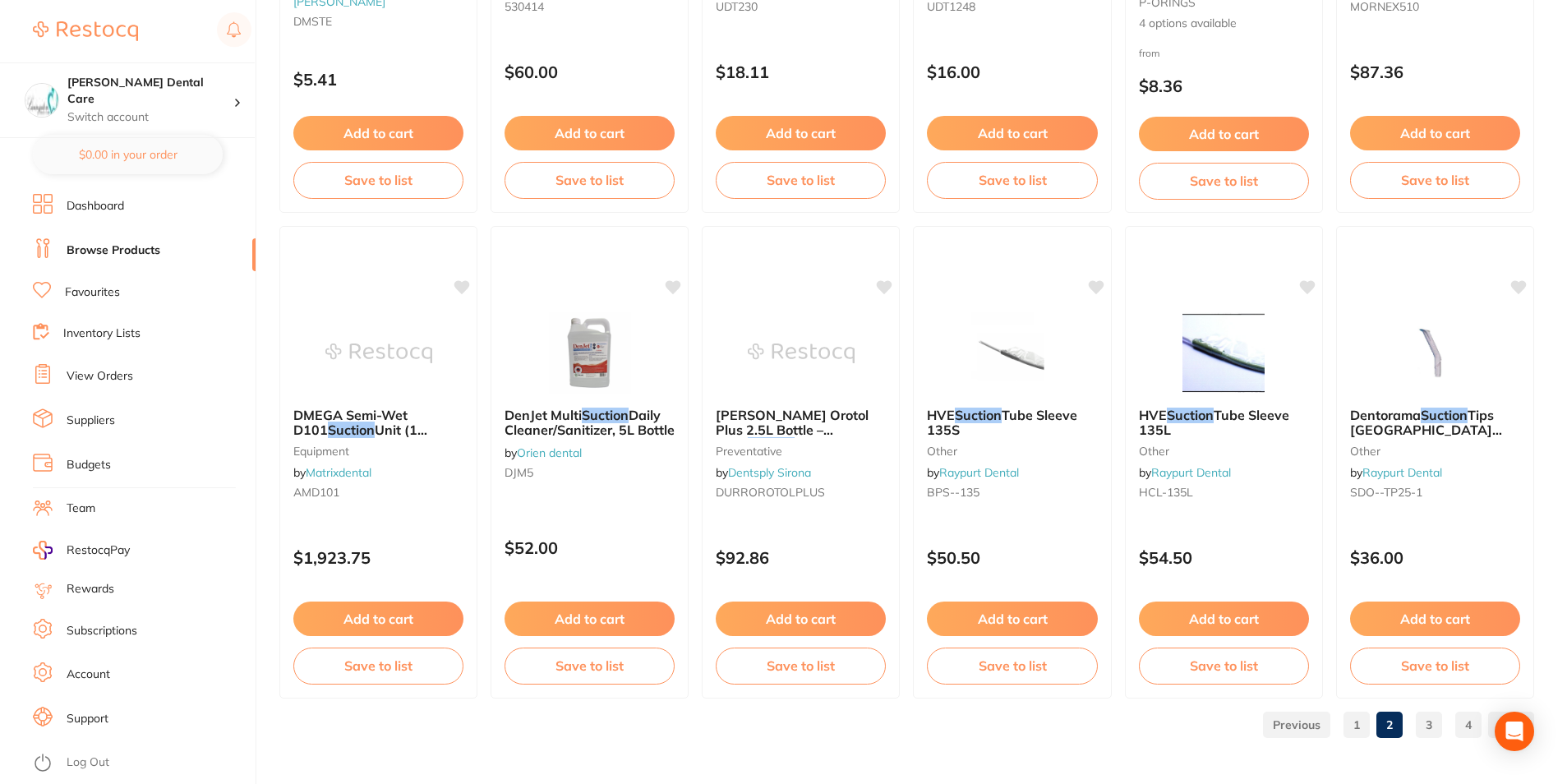
click at [1425, 719] on link "3" at bounding box center [1429, 724] width 26 height 32
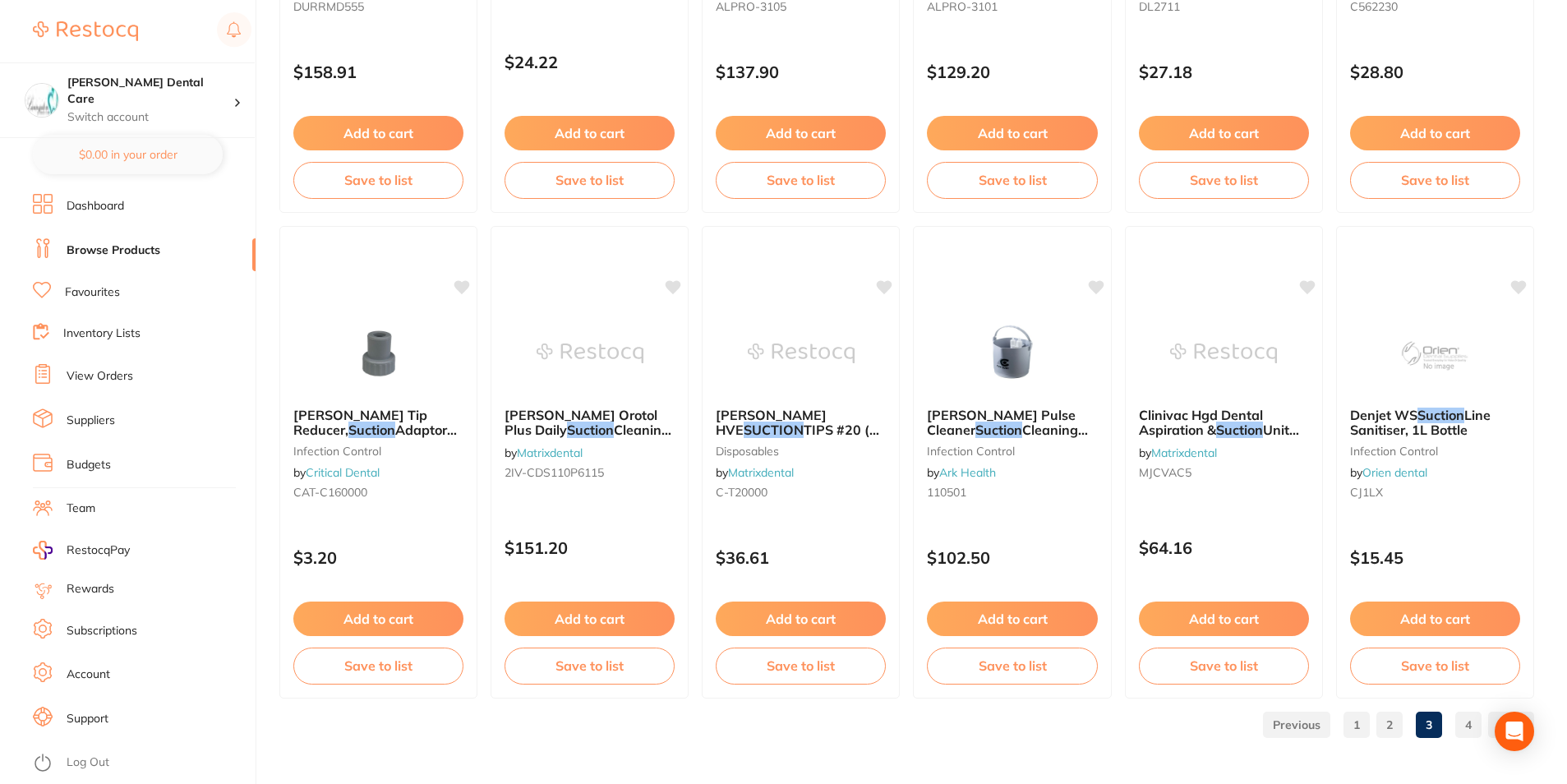
click at [1464, 728] on link "4" at bounding box center [1469, 724] width 26 height 32
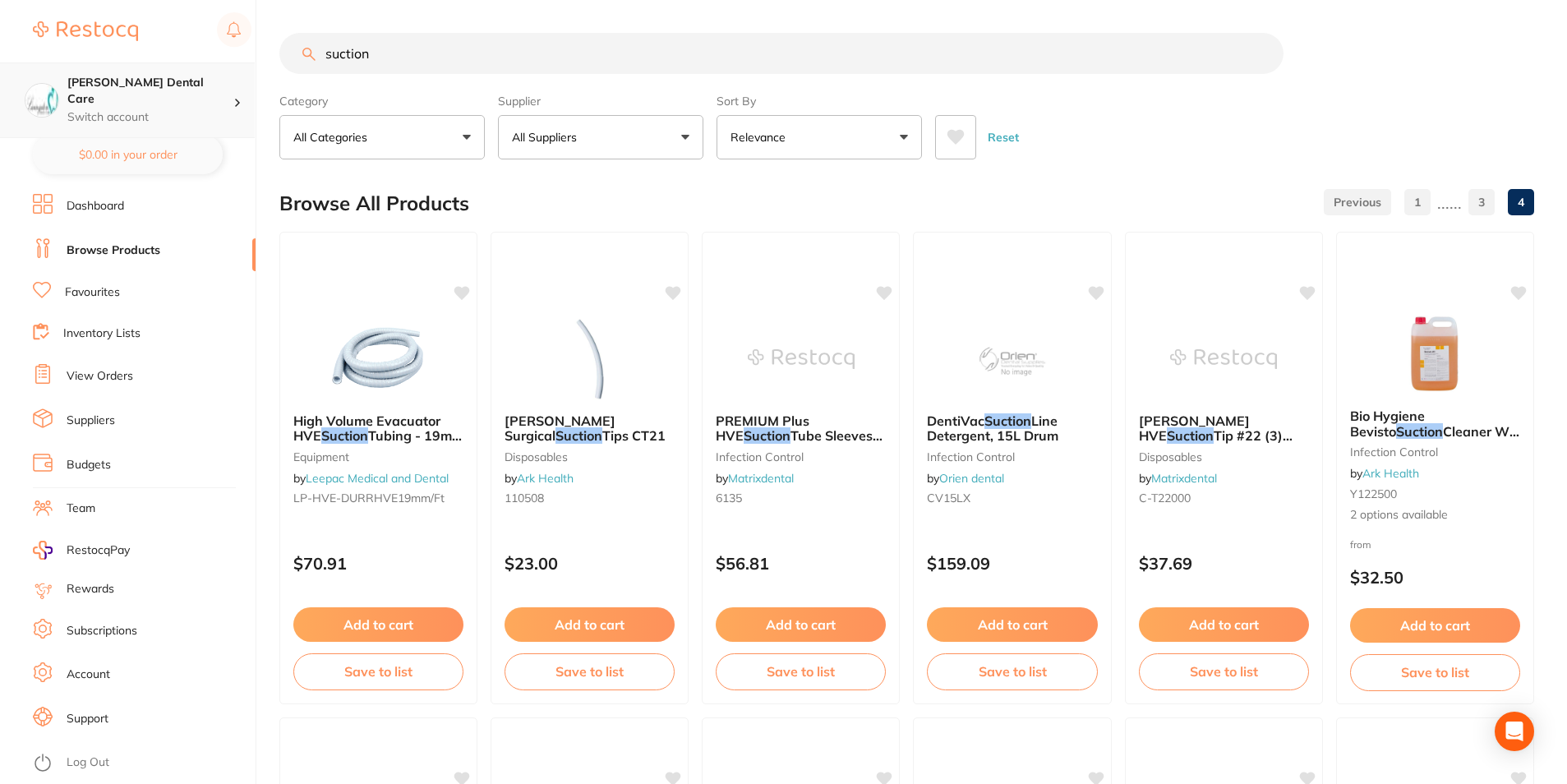
scroll to position [1, 0]
drag, startPoint x: 404, startPoint y: 50, endPoint x: 220, endPoint y: 68, distance: 184.9
click at [220, 68] on div "$0.00 [PERSON_NAME] Dental Care Switch account [PERSON_NAME] Dental Care $0.00 …" at bounding box center [784, 392] width 1567 height 784
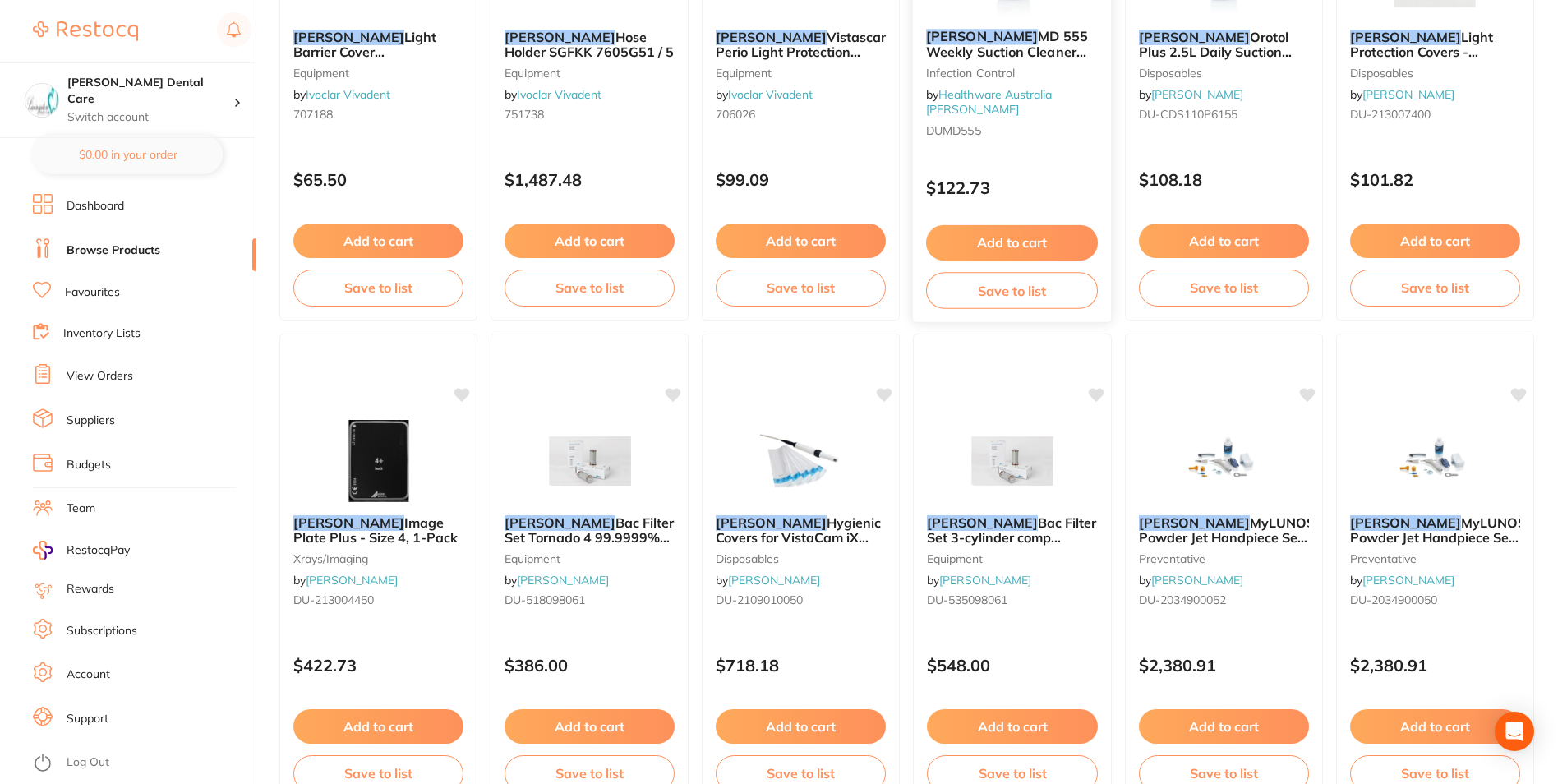
scroll to position [3889, 0]
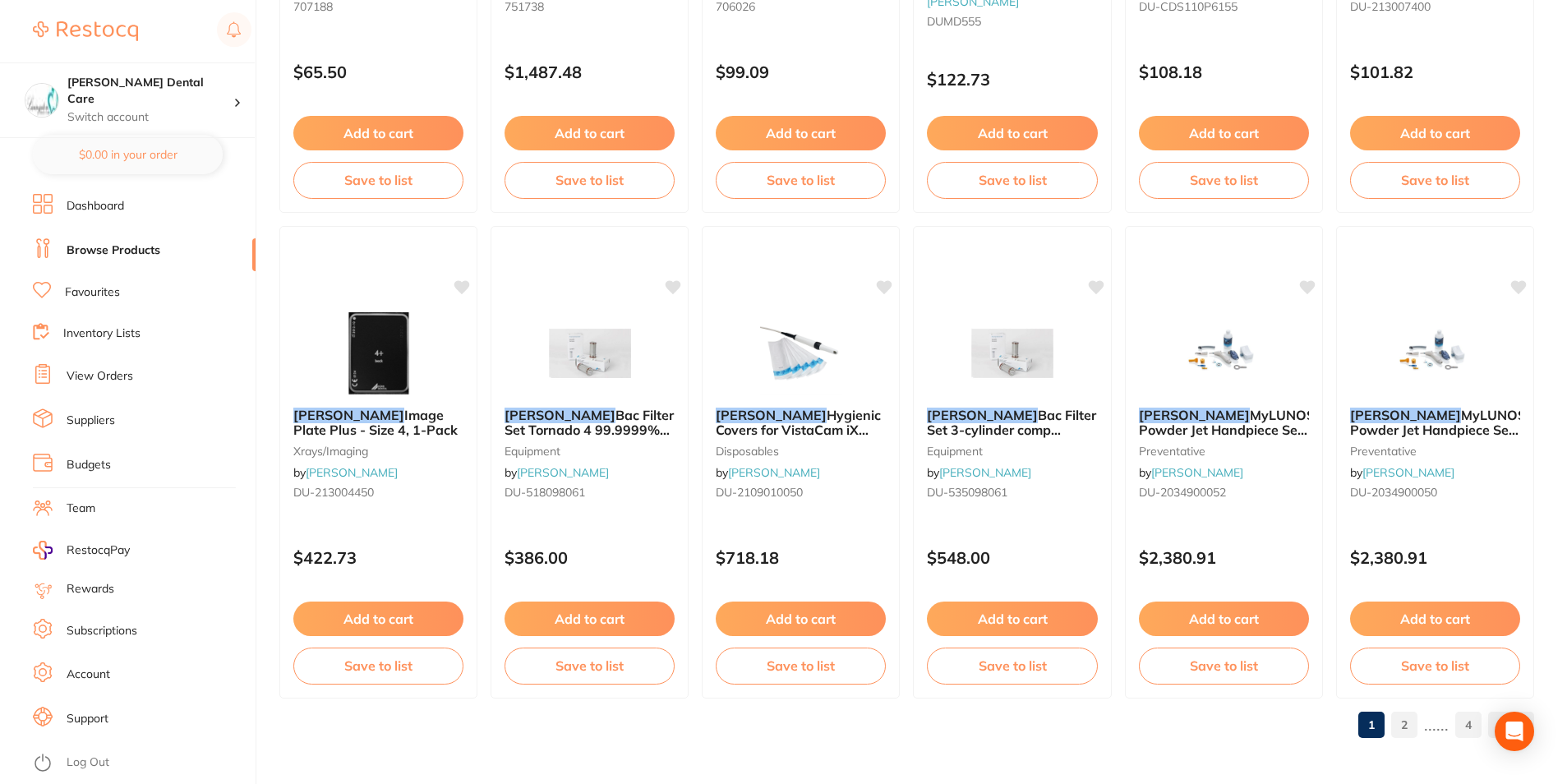
click at [1412, 732] on link "2" at bounding box center [1405, 724] width 26 height 32
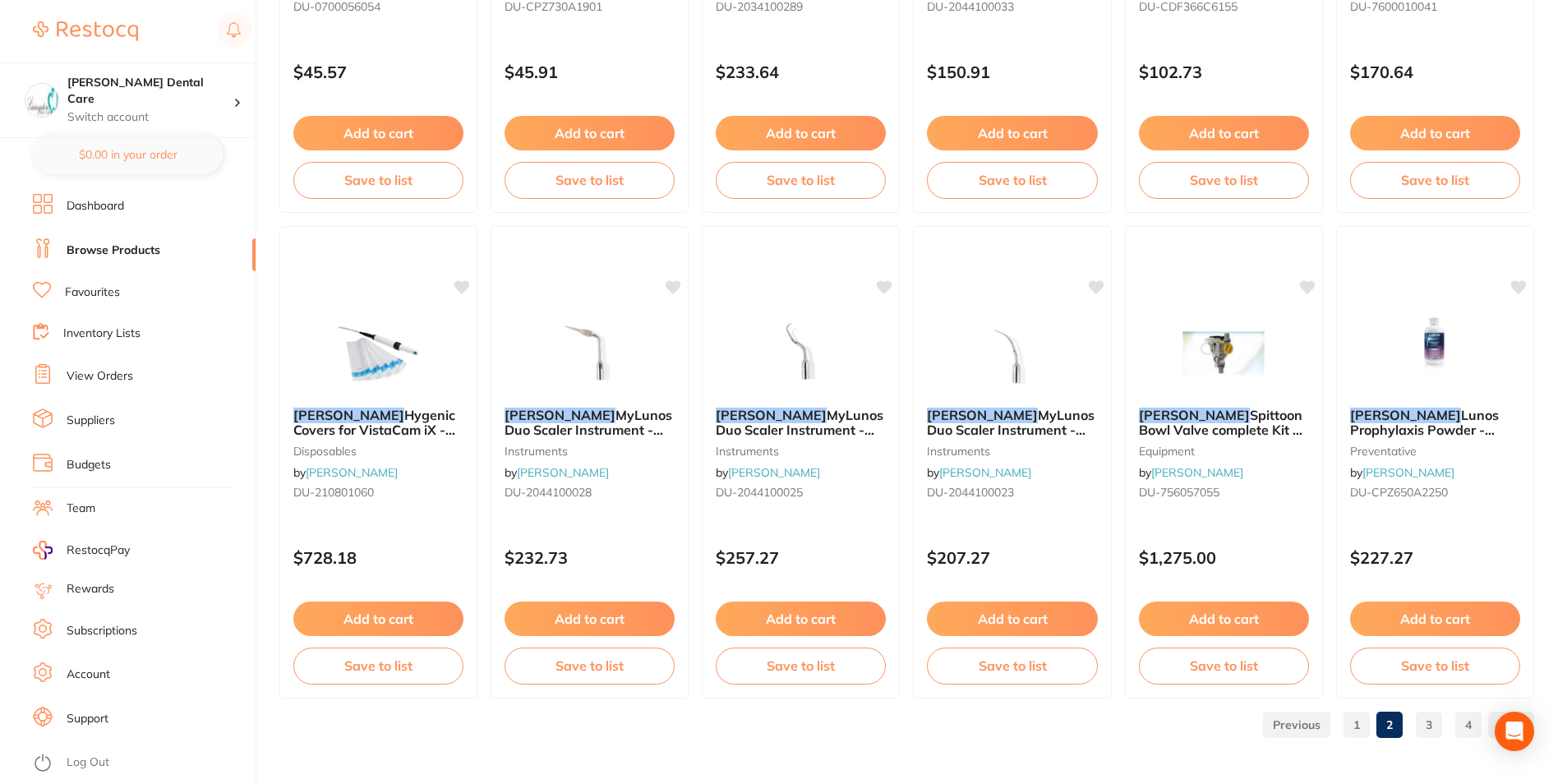
click at [1427, 720] on link "3" at bounding box center [1429, 724] width 26 height 32
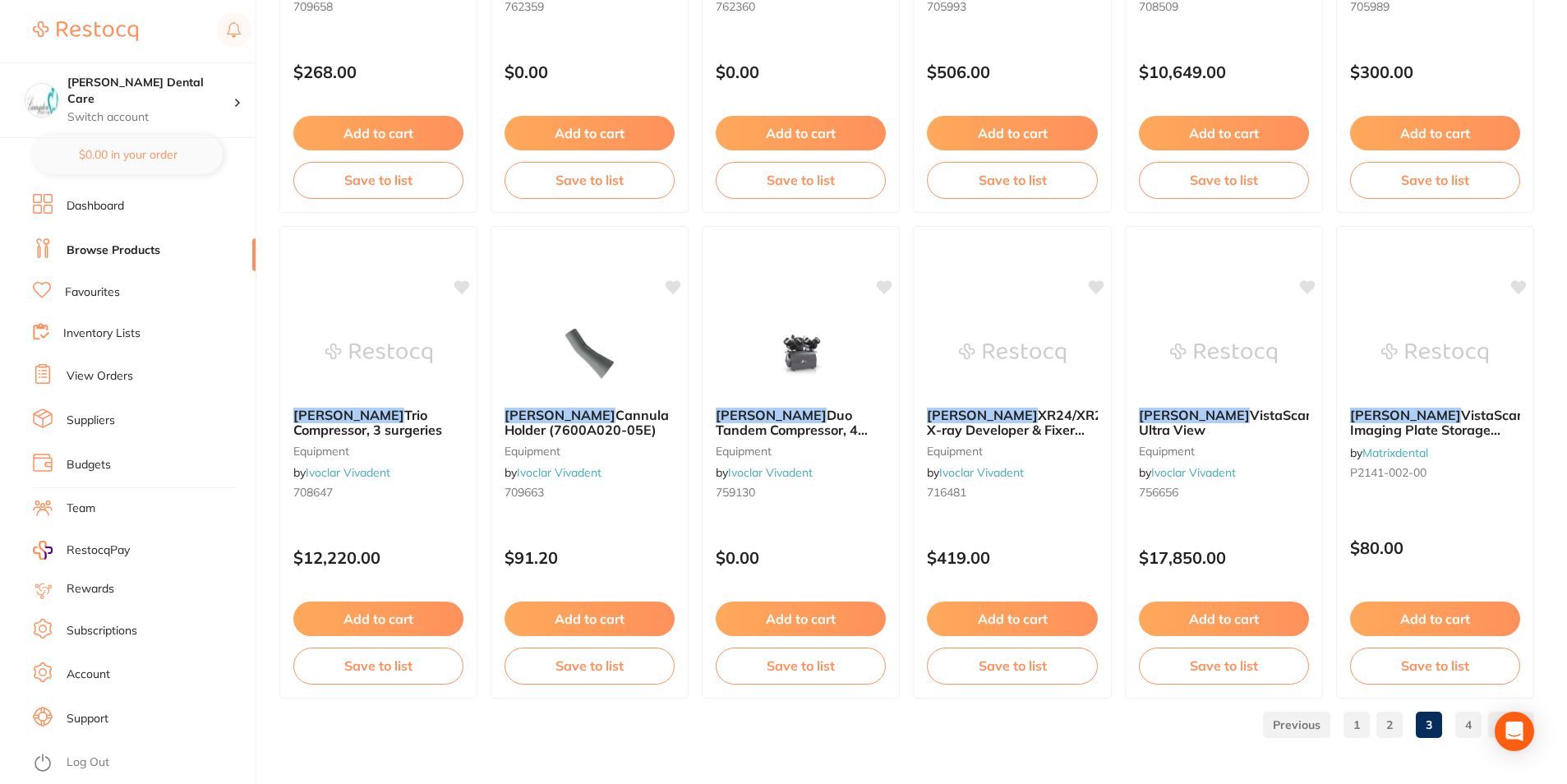
click at [1467, 716] on link "4" at bounding box center [1469, 724] width 26 height 32
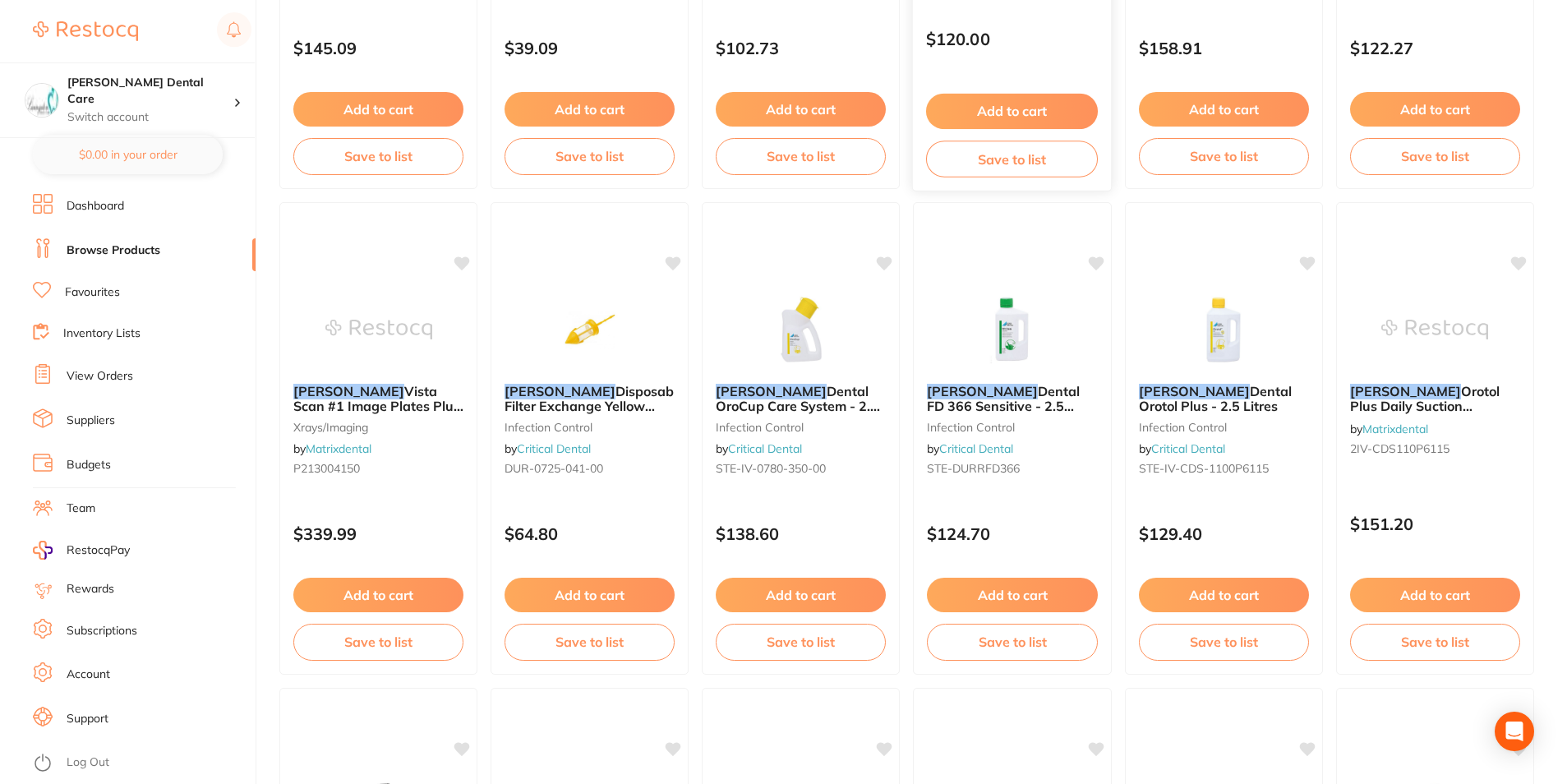
scroll to position [2383, 0]
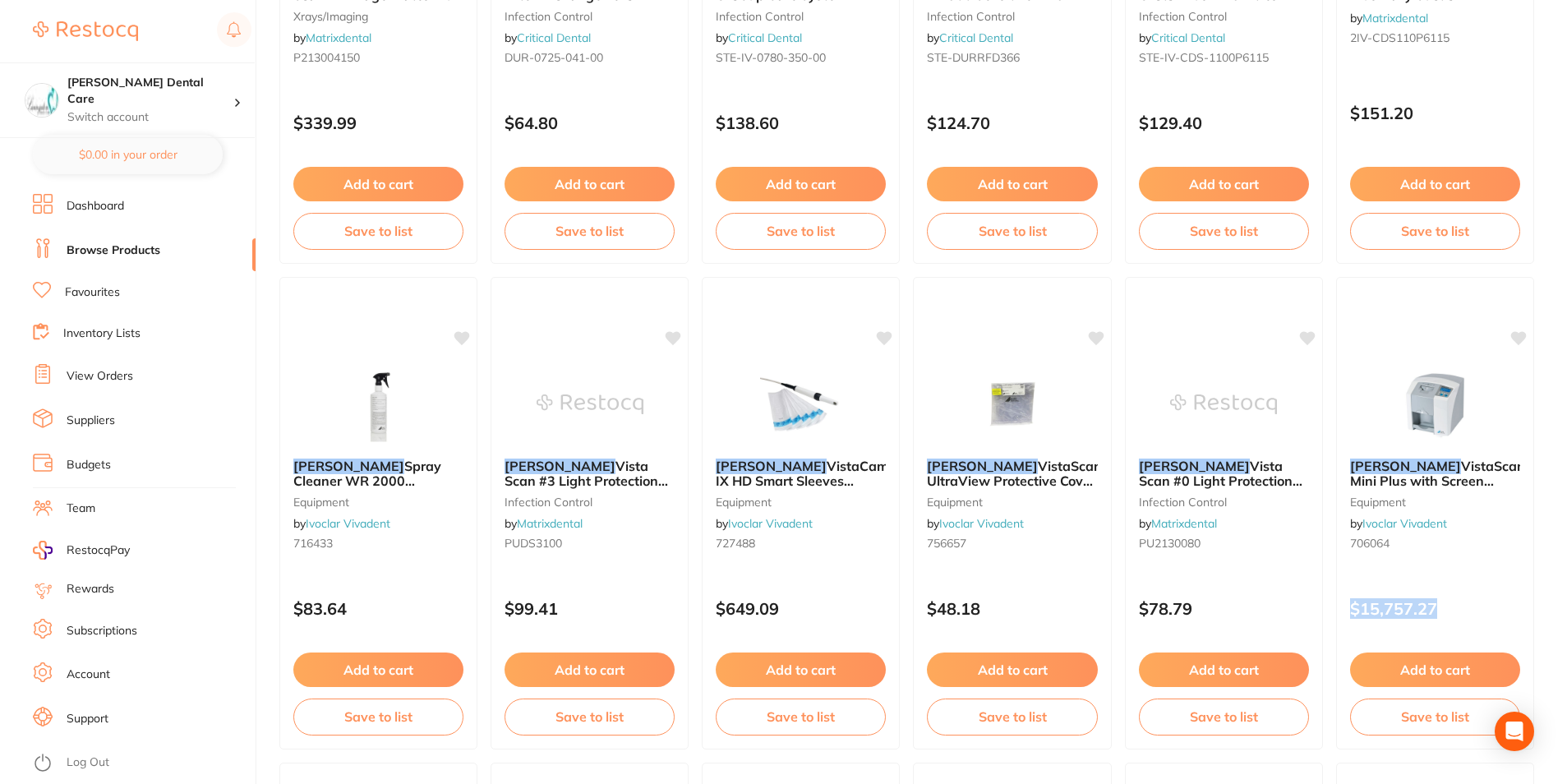
drag, startPoint x: 1566, startPoint y: 538, endPoint x: 1566, endPoint y: 577, distance: 39.0
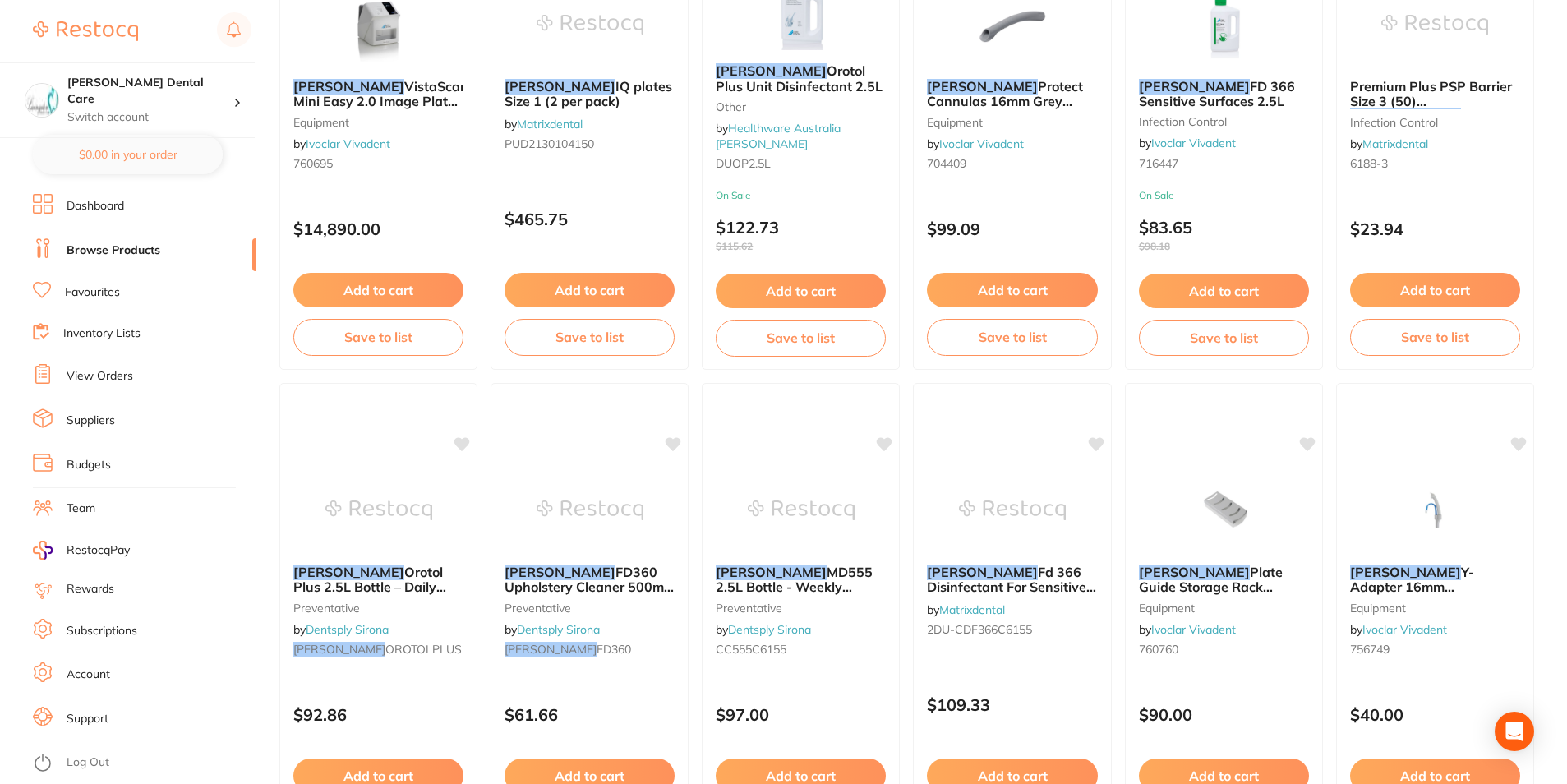
scroll to position [0, 0]
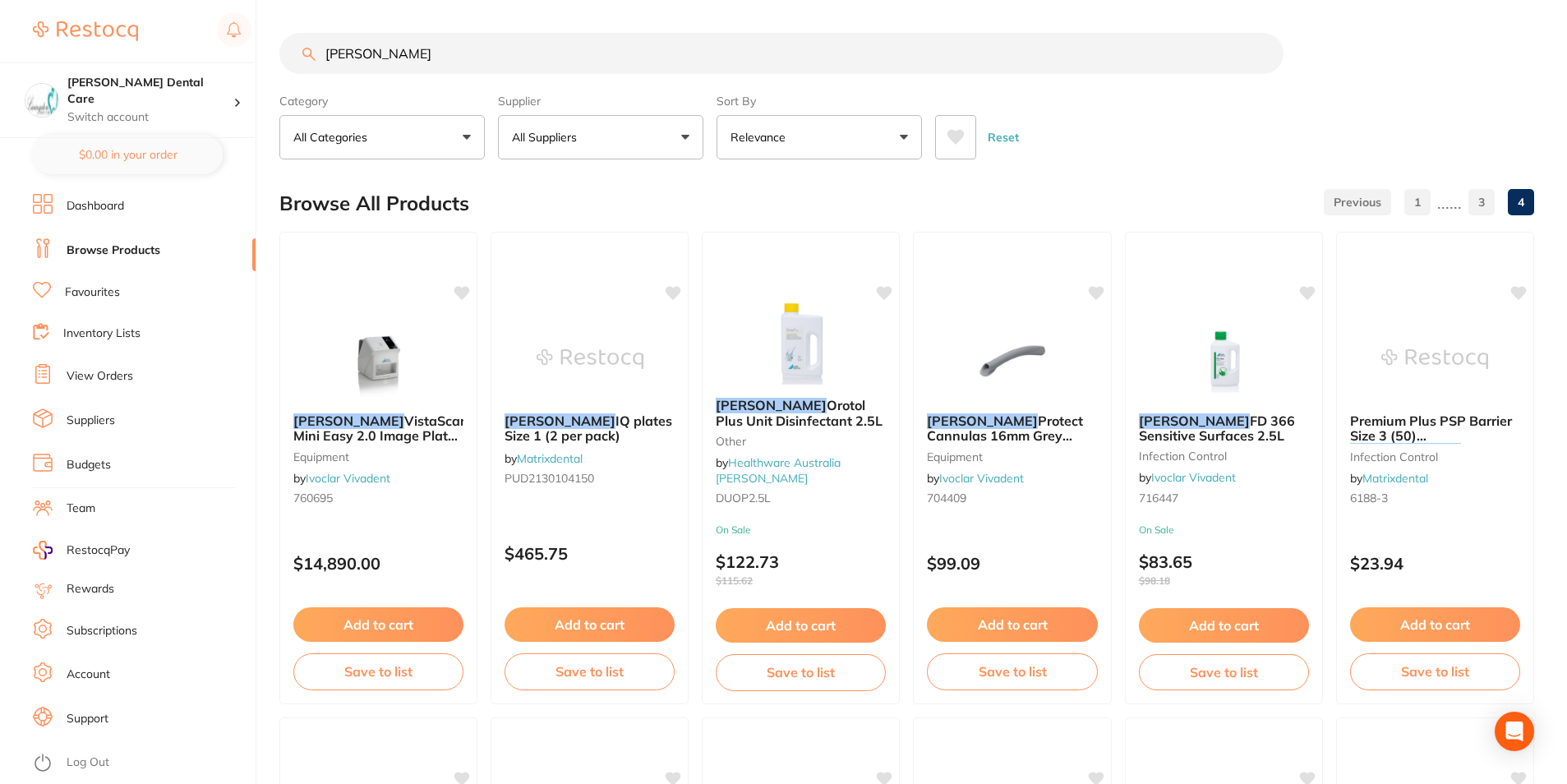
click at [434, 59] on input "[PERSON_NAME]" at bounding box center [782, 53] width 1005 height 41
type input "[PERSON_NAME] suction"
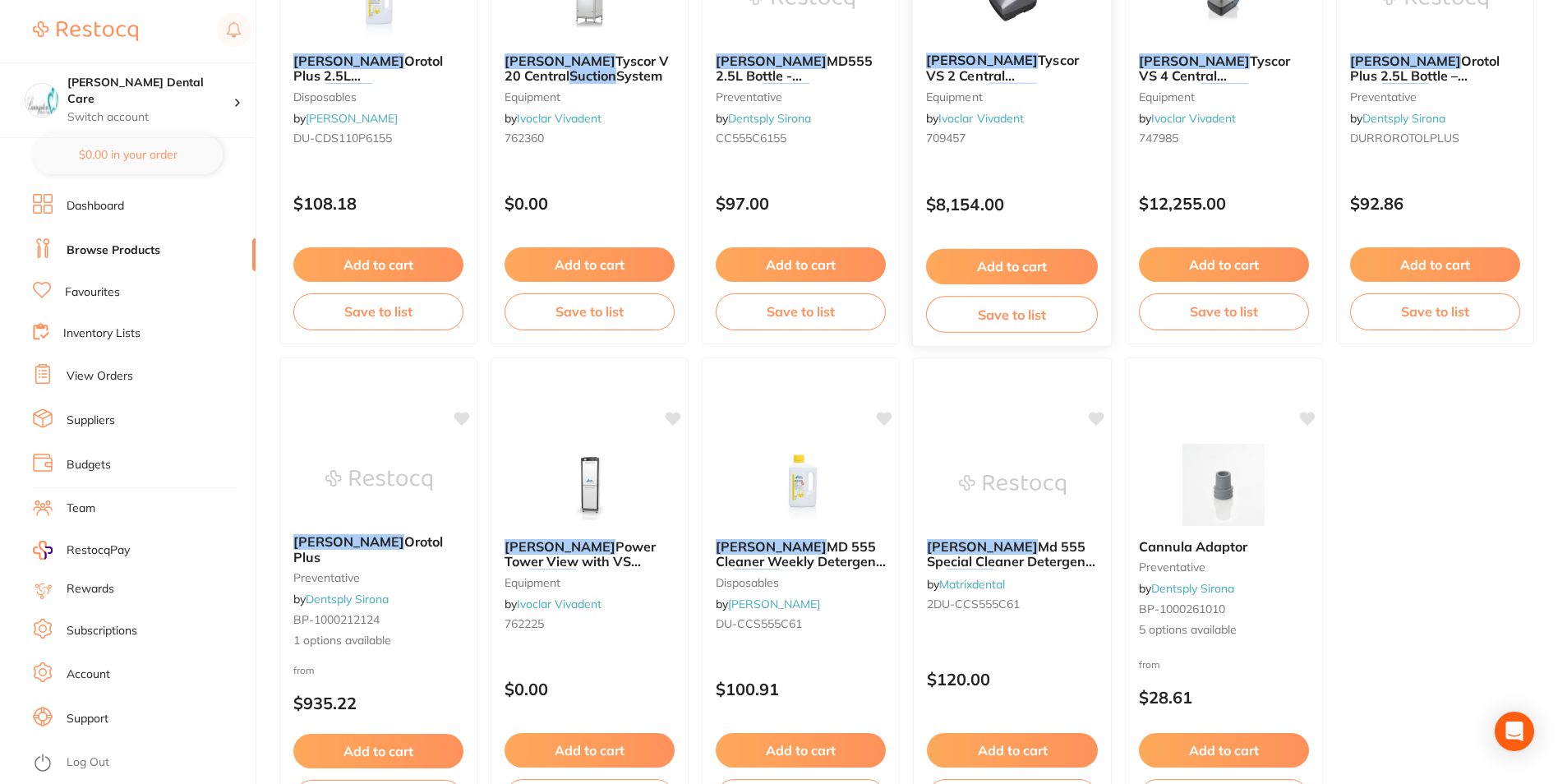
scroll to position [1948, 0]
